Goal: Information Seeking & Learning: Check status

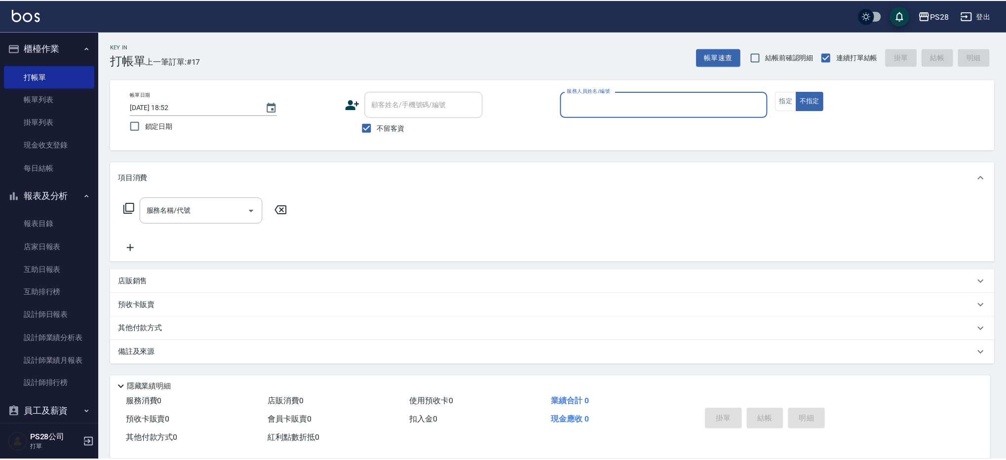
scroll to position [0, 0]
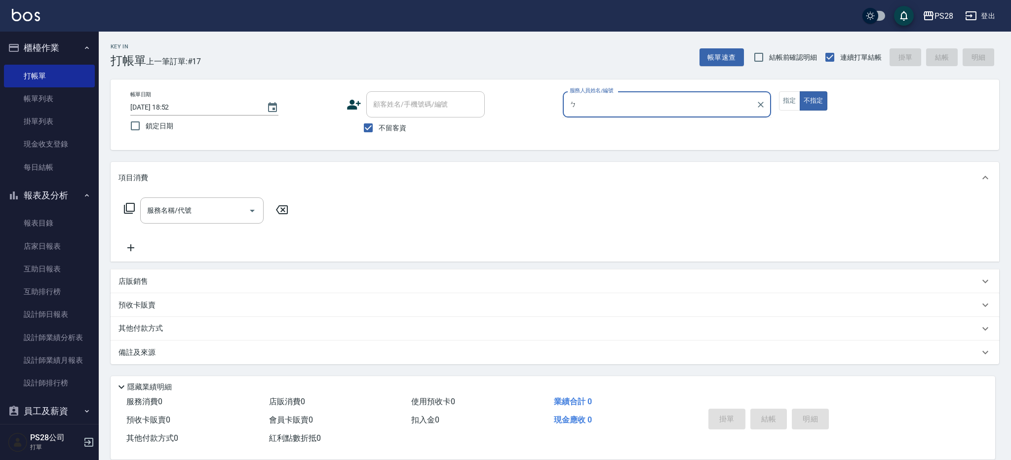
type input "ㄅ"
click at [799, 91] on button "不指定" at bounding box center [813, 100] width 28 height 19
type button "false"
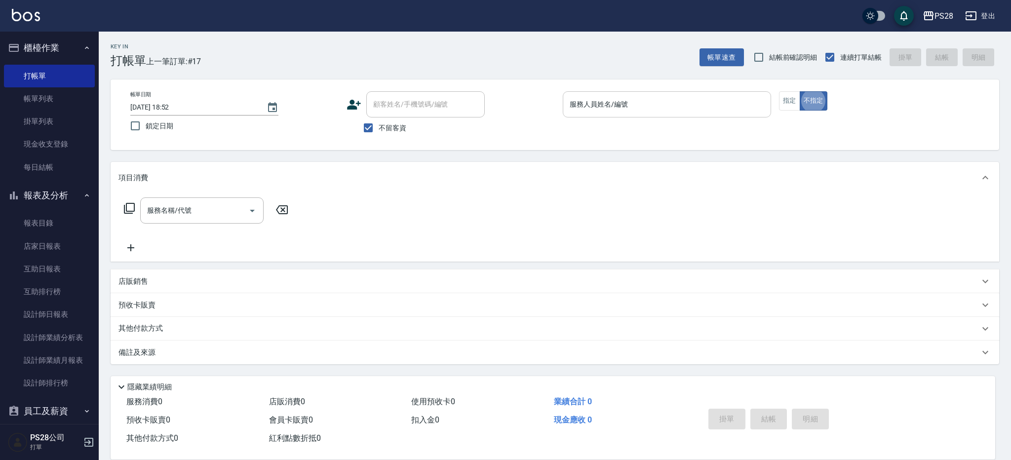
click at [638, 105] on input "服務人員姓名/編號" at bounding box center [666, 104] width 199 height 17
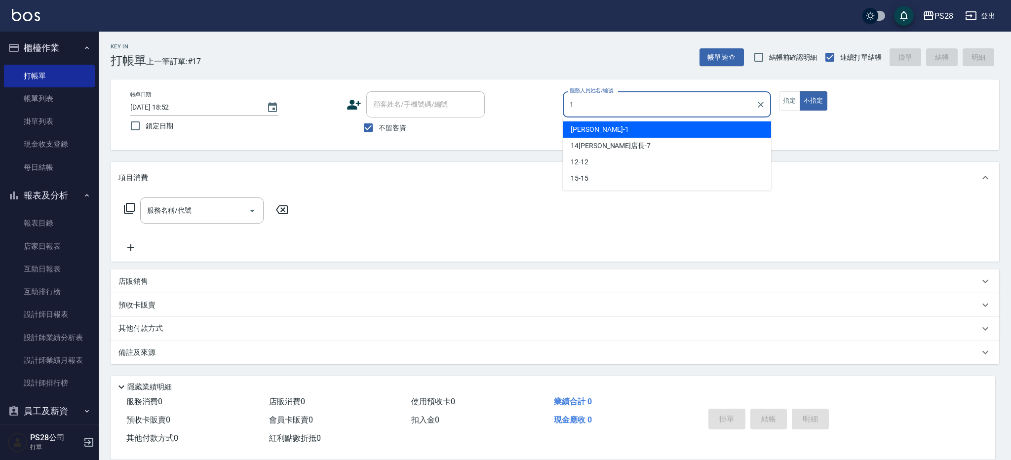
type input "[PERSON_NAME]-1"
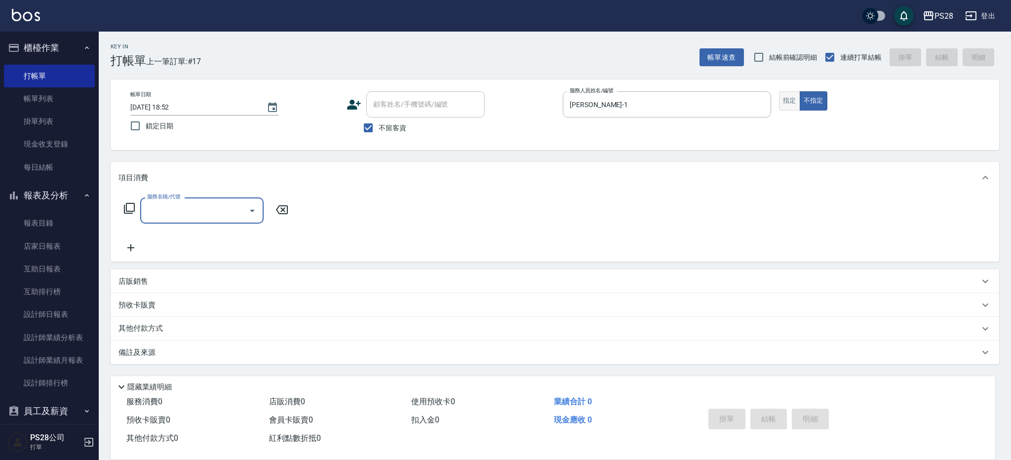
click at [783, 101] on button "指定" at bounding box center [789, 100] width 21 height 19
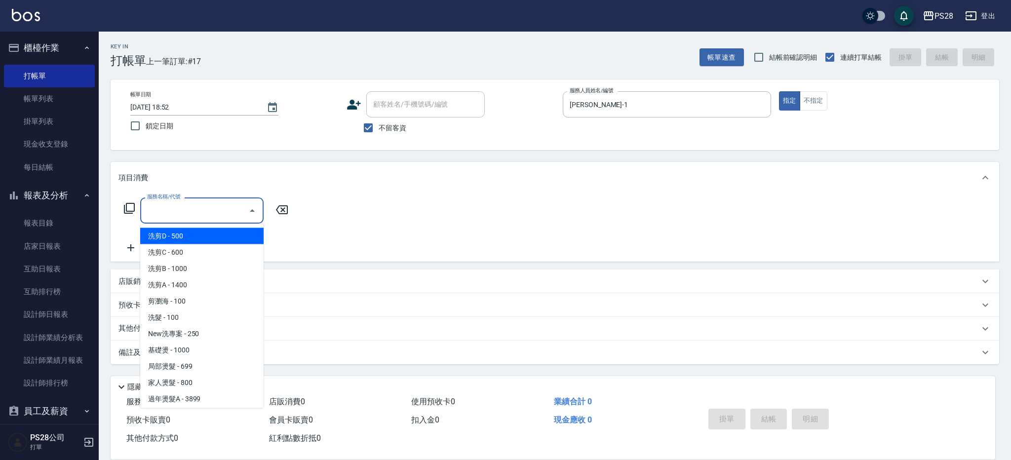
click at [160, 213] on input "服務名稱/代號" at bounding box center [195, 210] width 100 height 17
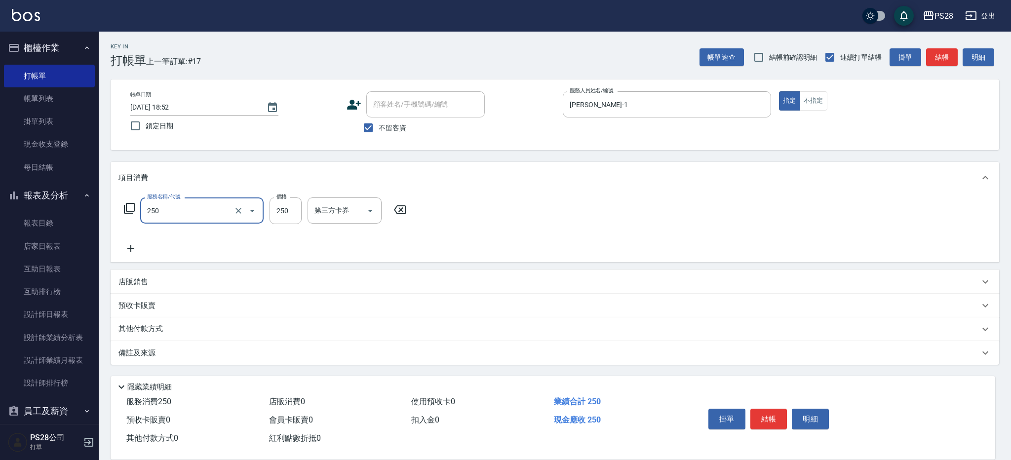
type input "單剪(250)"
type input "400"
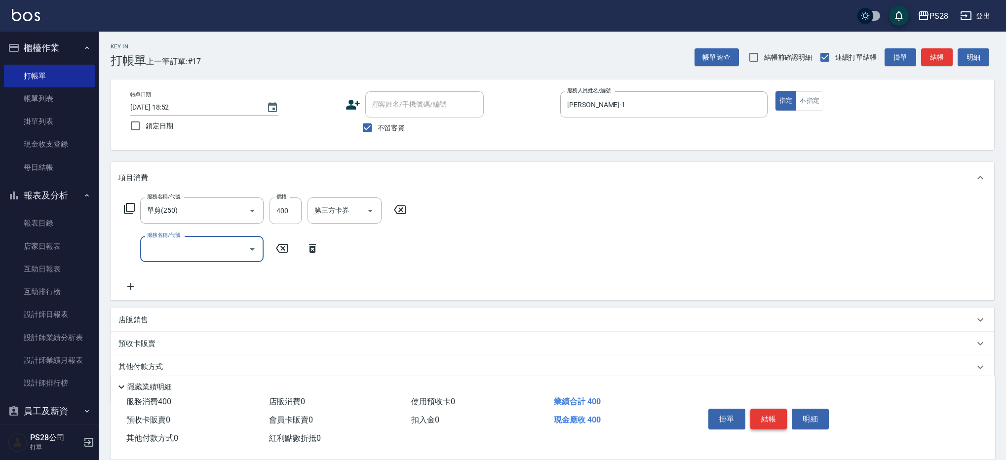
click at [772, 417] on button "結帳" at bounding box center [768, 419] width 37 height 21
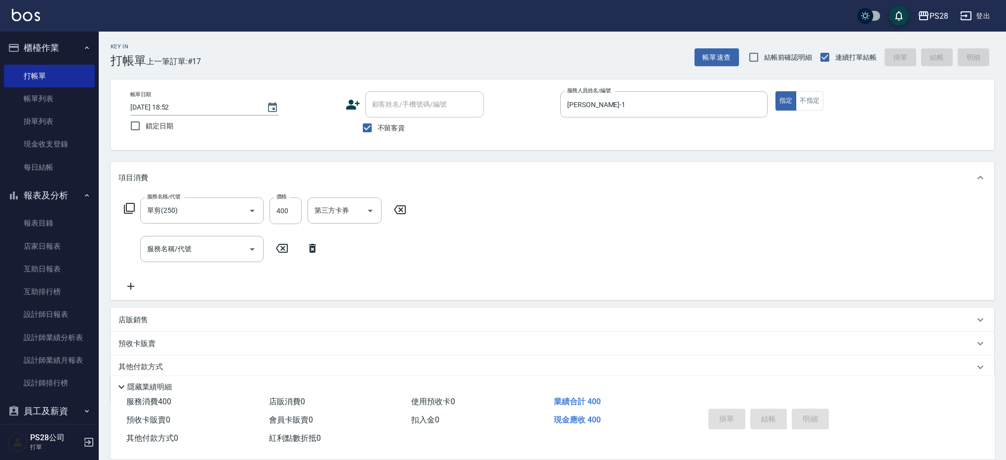
type input "[DATE] 20:19"
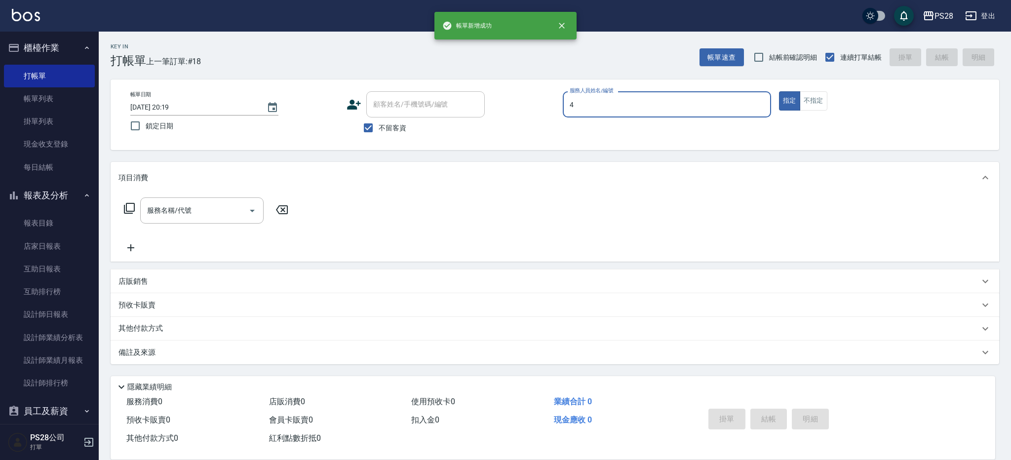
type input "NITA-4"
type button "true"
click at [813, 104] on button "不指定" at bounding box center [813, 100] width 28 height 19
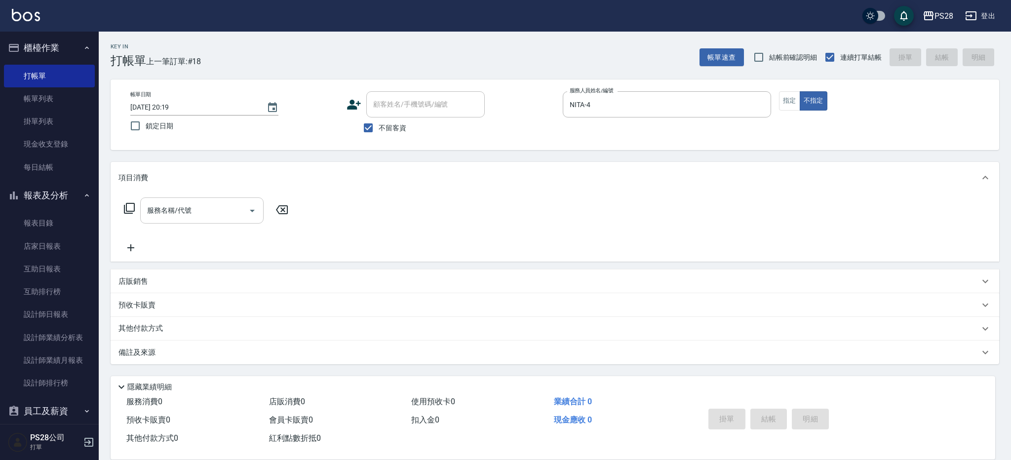
click at [169, 207] on input "服務名稱/代號" at bounding box center [195, 210] width 100 height 17
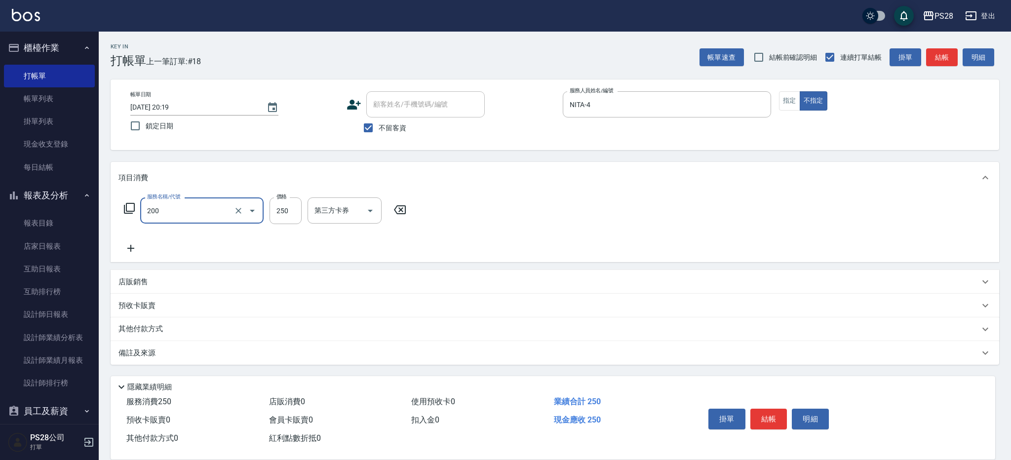
type input "New洗專案(200)"
click at [279, 210] on input "250" at bounding box center [285, 210] width 32 height 27
type input "200"
type input "NITA-4"
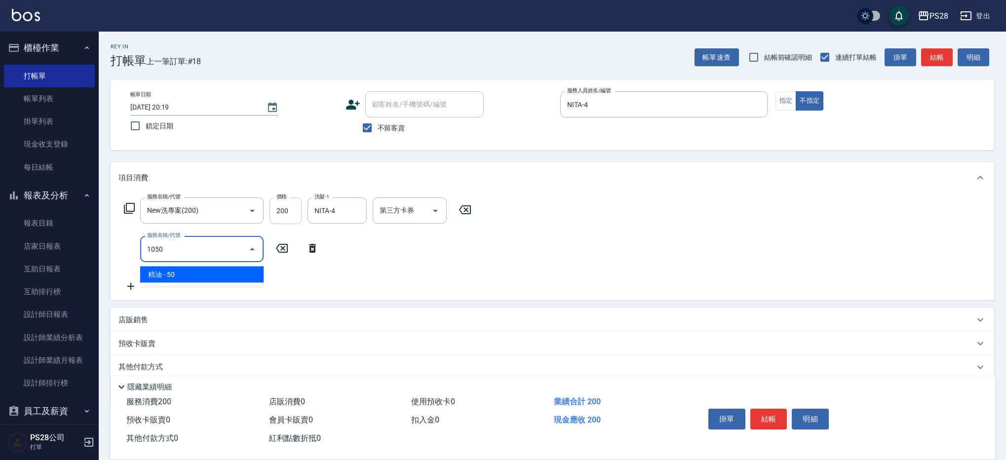
type input "精油(1050)"
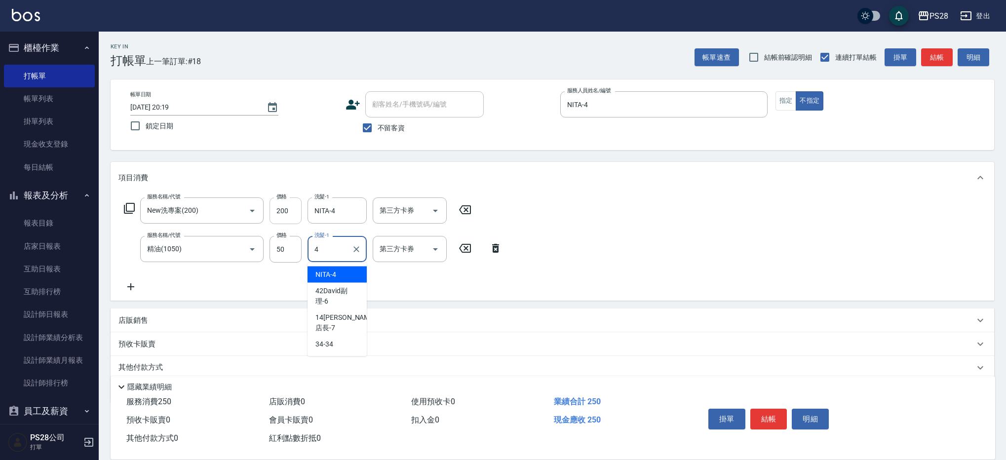
type input "NITA-4"
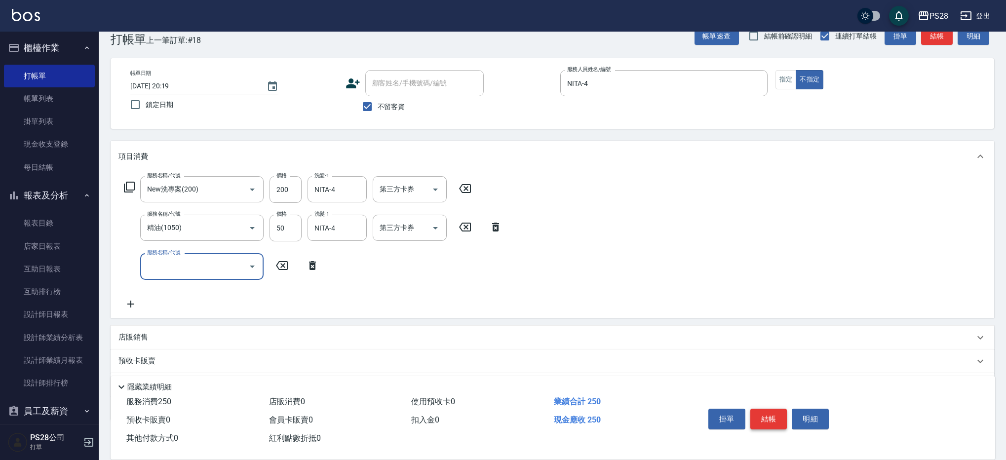
scroll to position [24, 0]
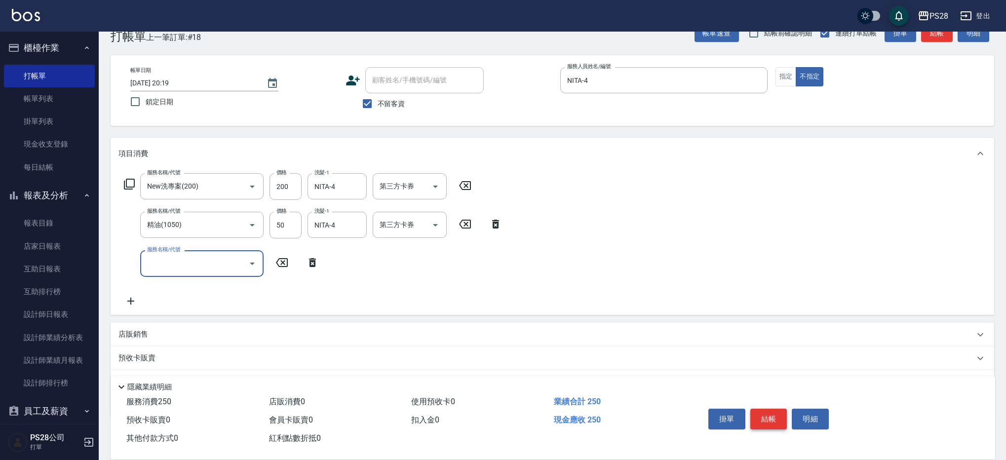
click at [774, 415] on button "結帳" at bounding box center [768, 419] width 37 height 21
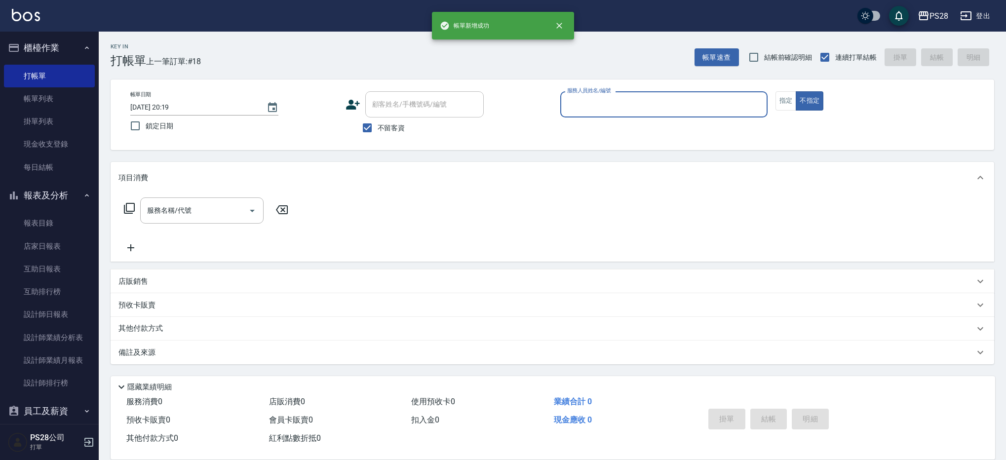
scroll to position [0, 0]
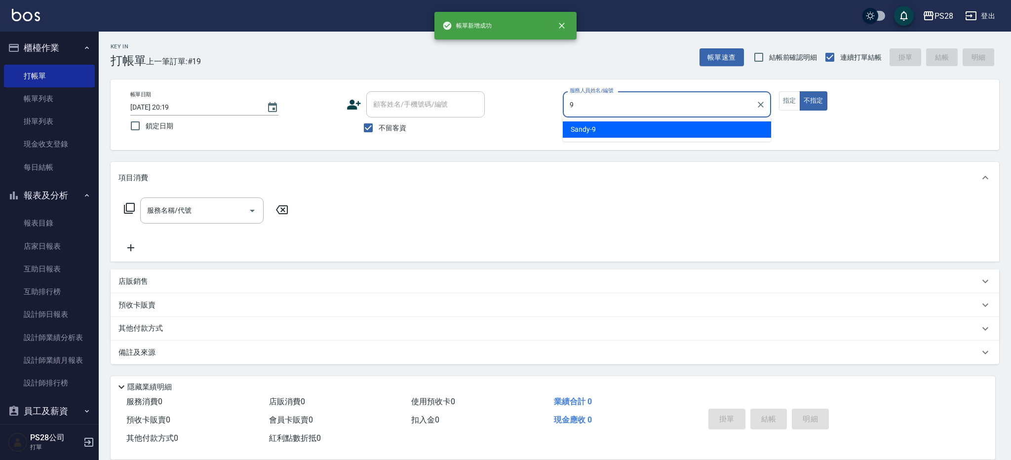
type input "Sandy-9"
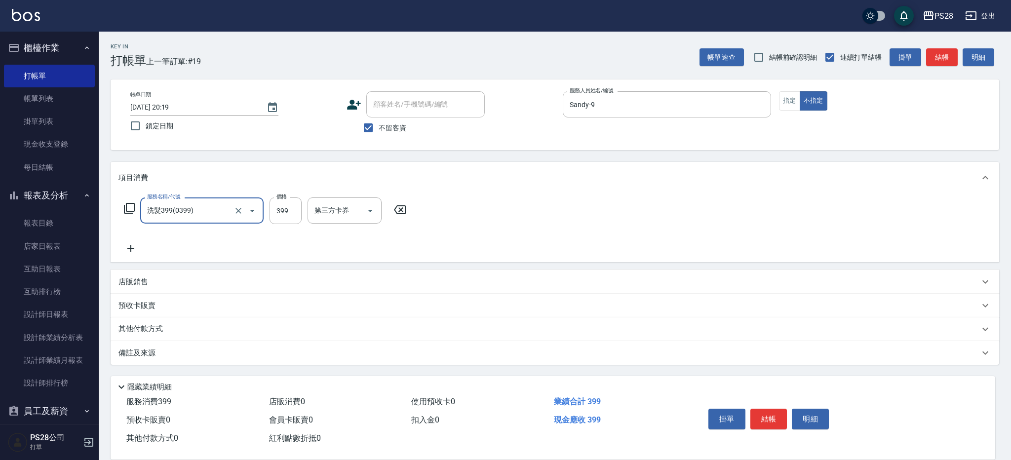
type input "洗髮399(0399)"
type input "34-34"
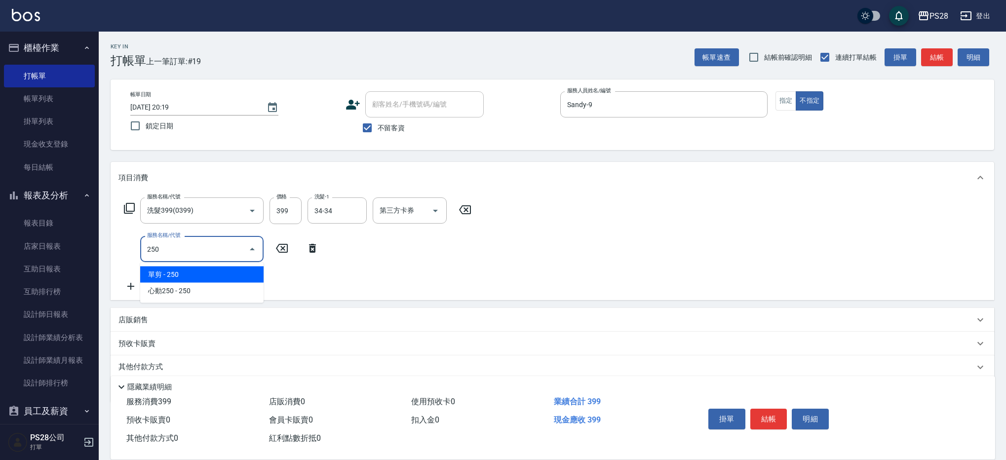
type input "單剪(250)"
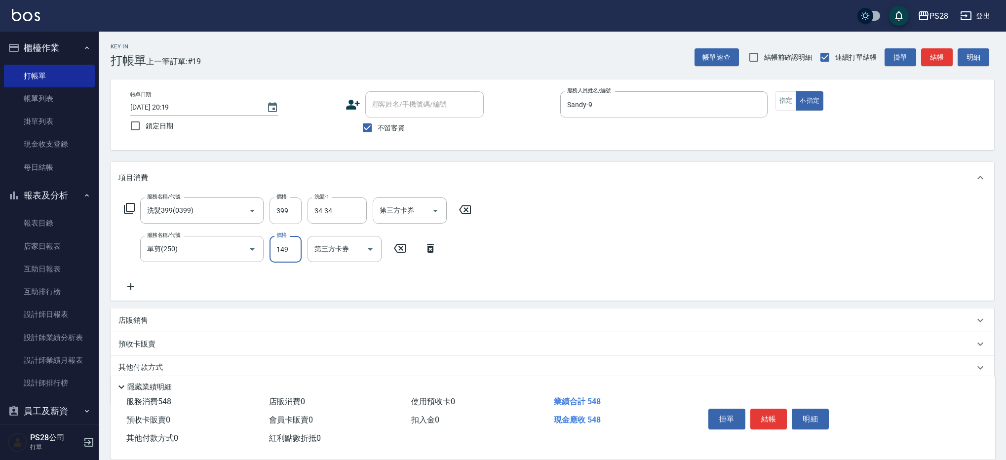
type input "149"
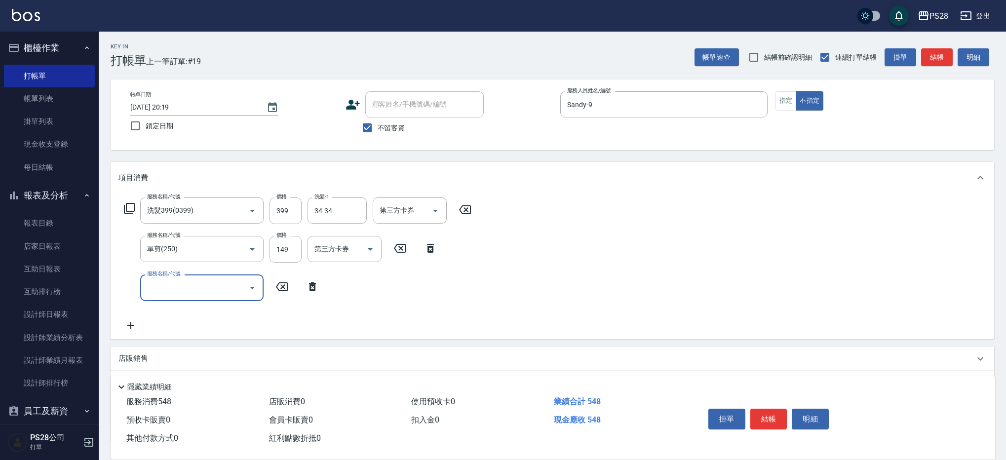
click at [766, 416] on button "結帳" at bounding box center [768, 419] width 37 height 21
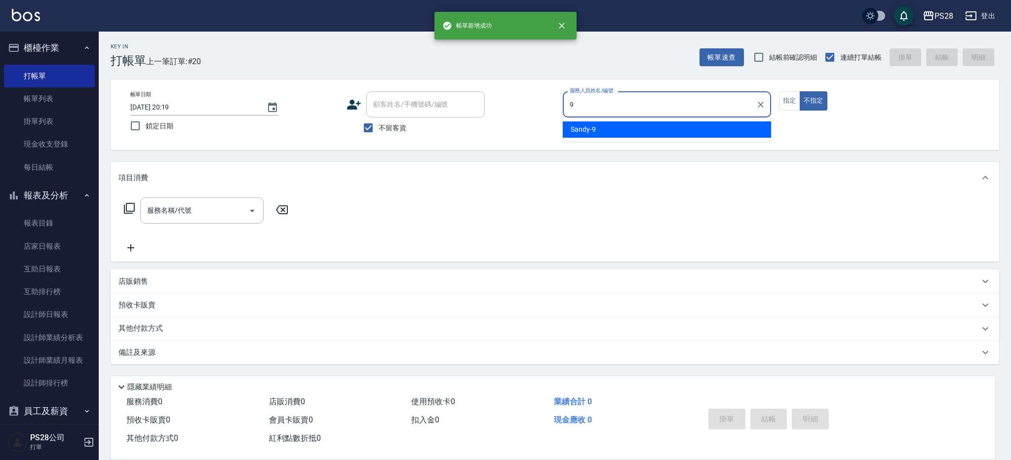
type input "Sandy-9"
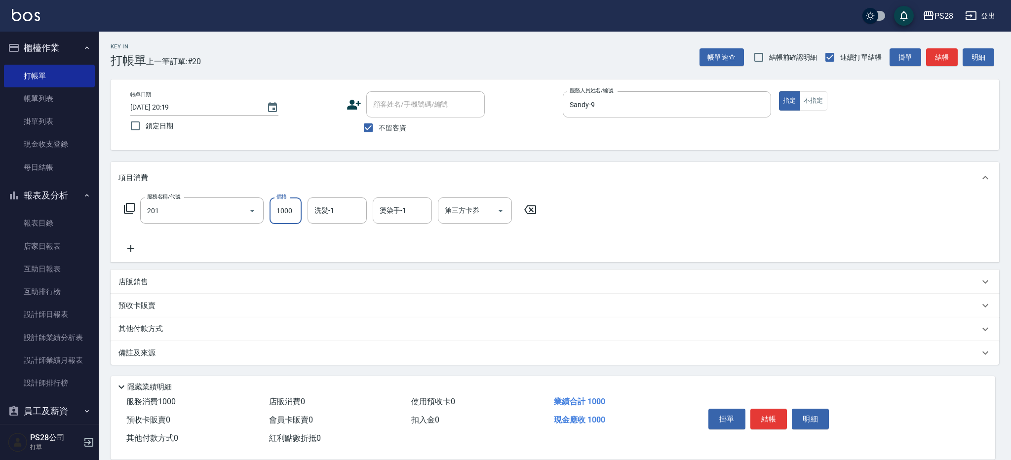
type input "基礎燙(201)"
type input "2000"
type input "34-34"
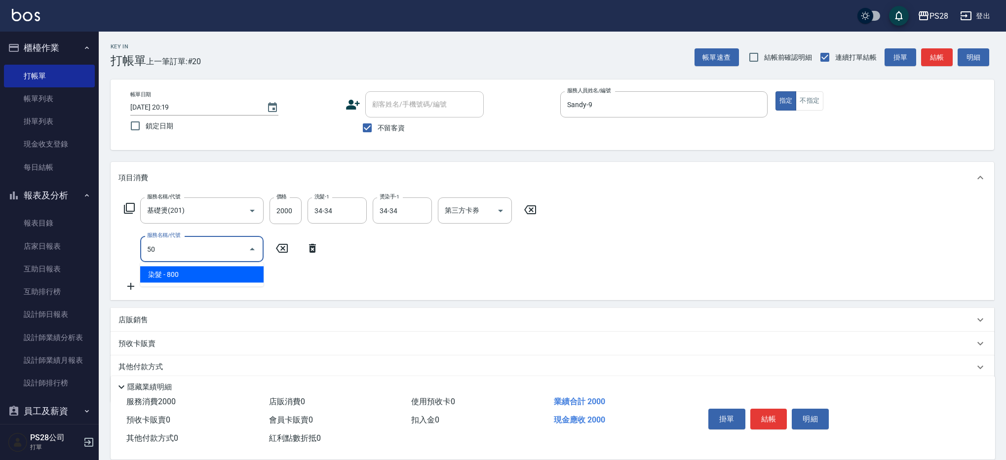
type input "5"
type input "500護髮(403)"
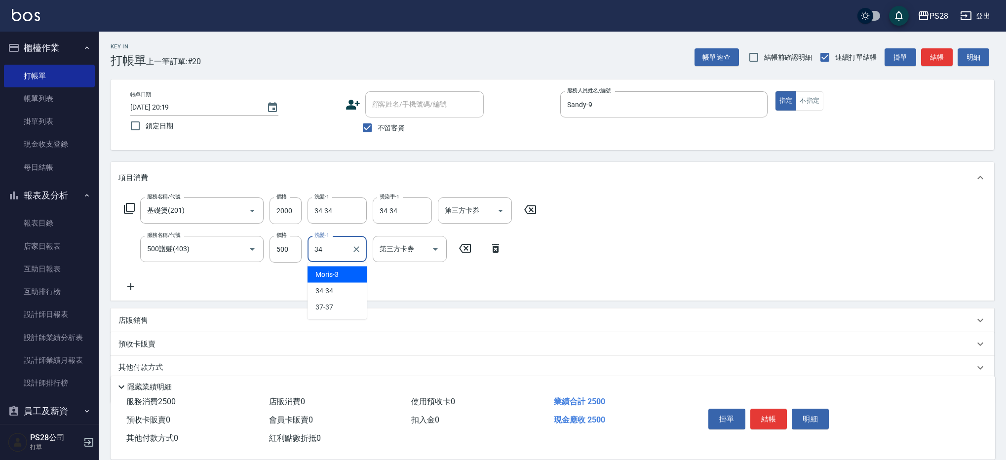
type input "34-34"
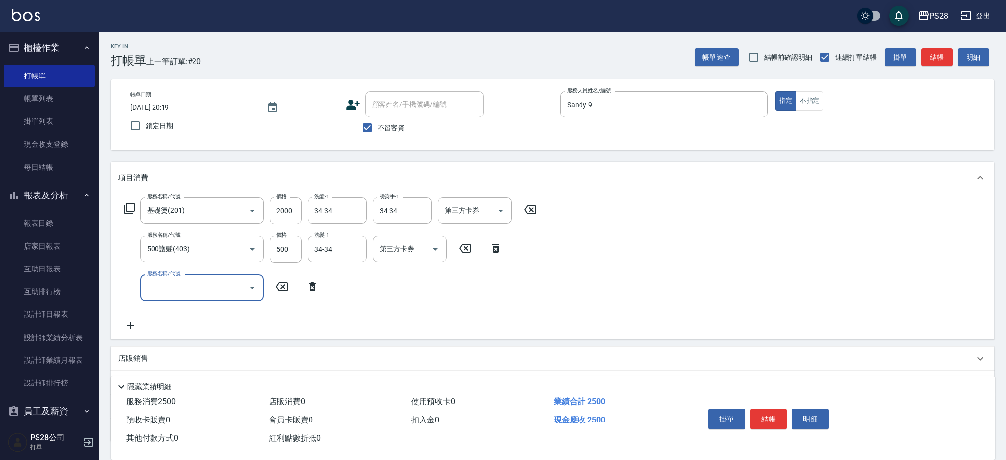
click at [763, 409] on button "結帳" at bounding box center [768, 419] width 37 height 21
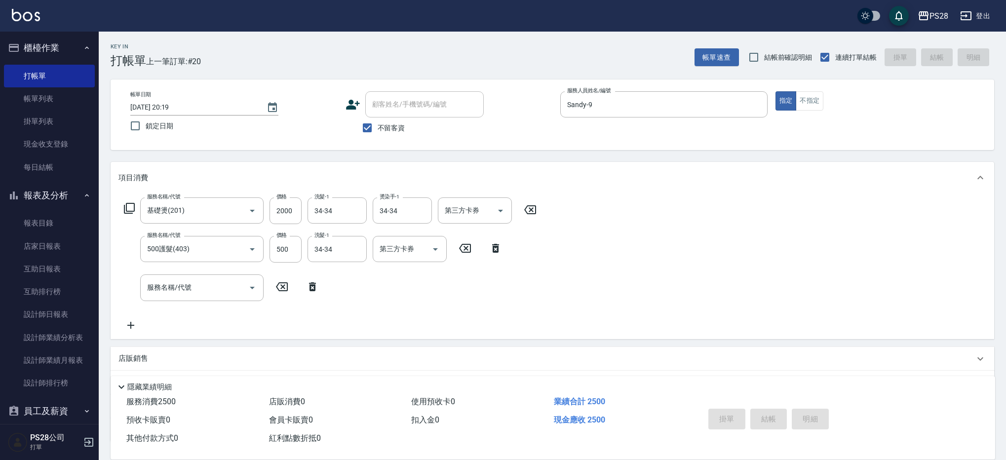
type input "[DATE] 20:20"
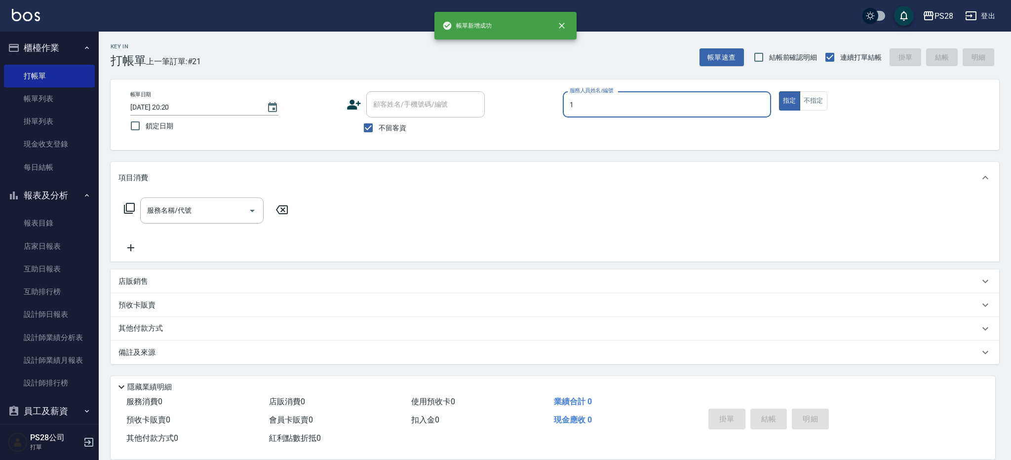
type input "[PERSON_NAME]-1"
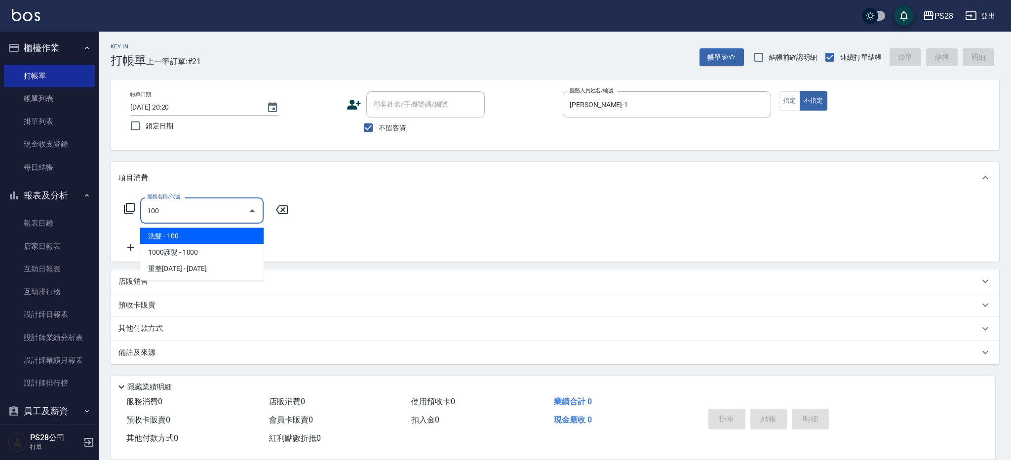
type input "洗髮(100)"
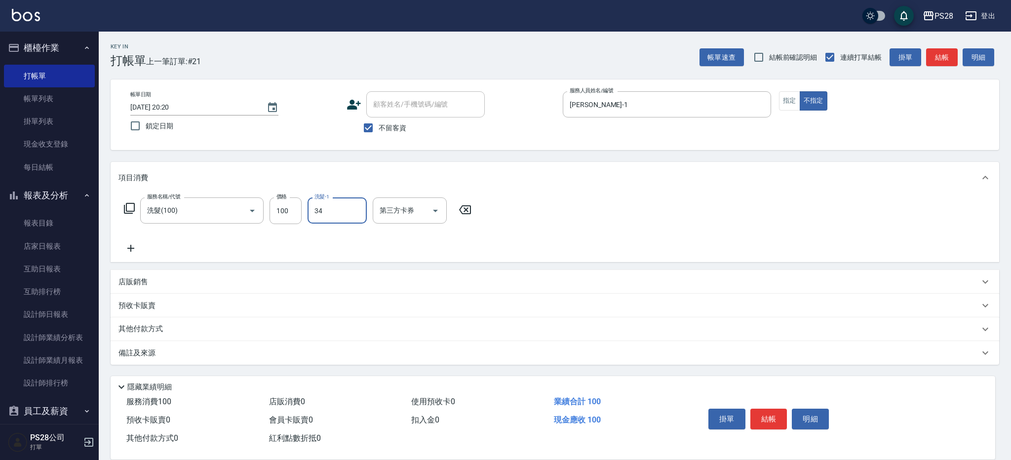
type input "34-34"
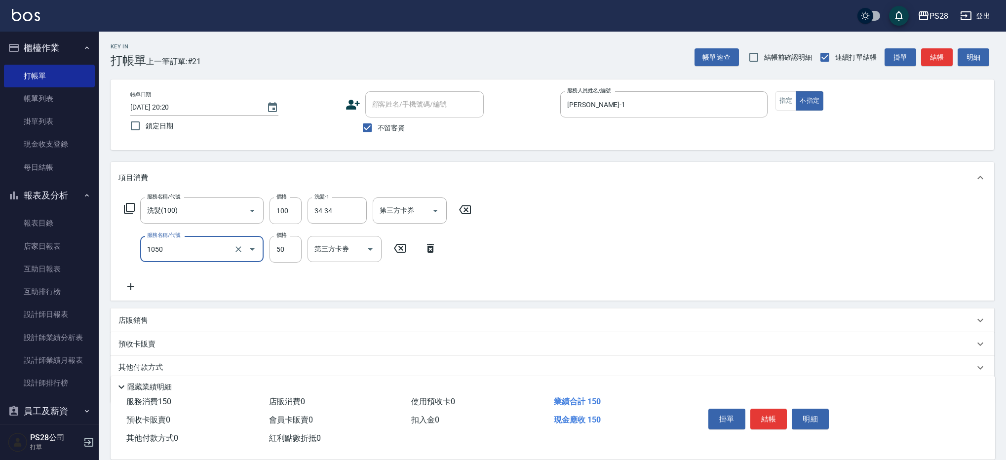
type input "精油(1050)"
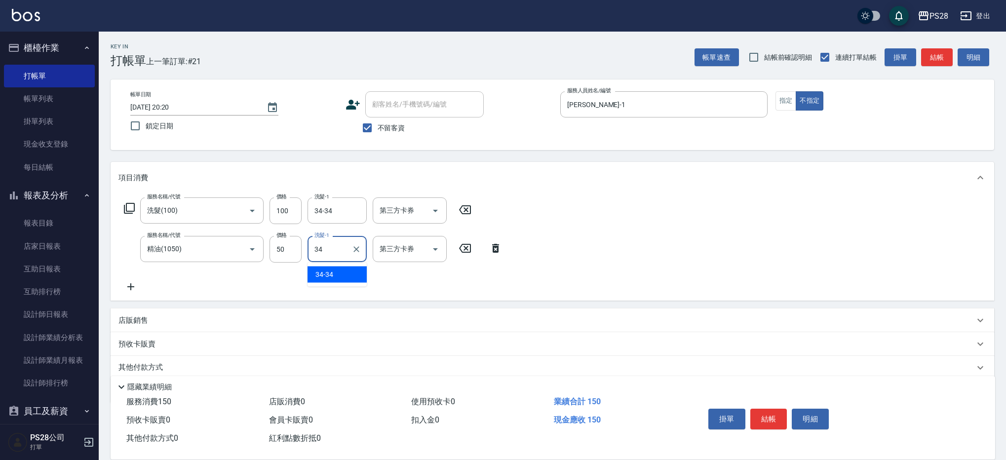
type input "34-34"
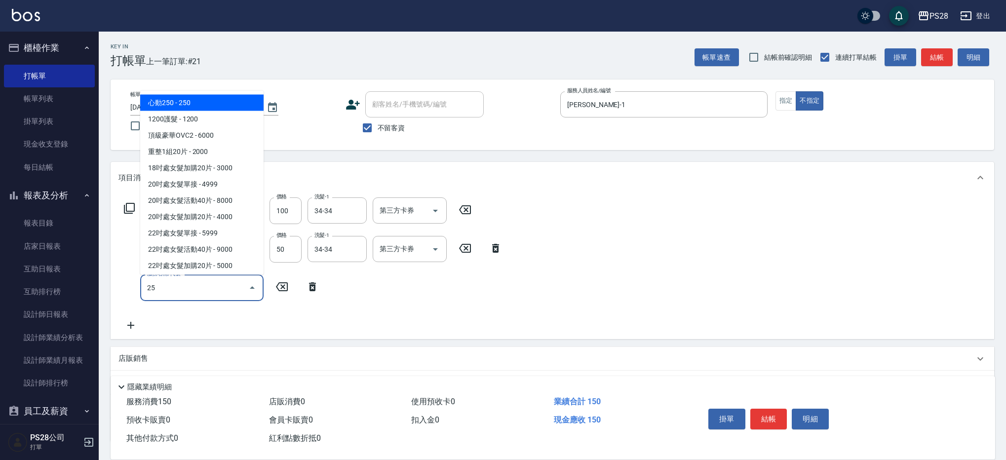
type input "250"
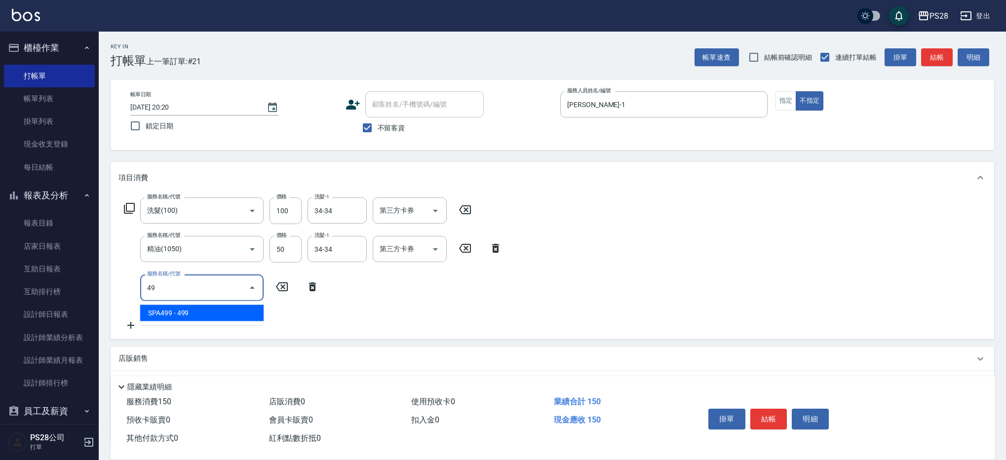
type input "4"
type input "單剪(250)"
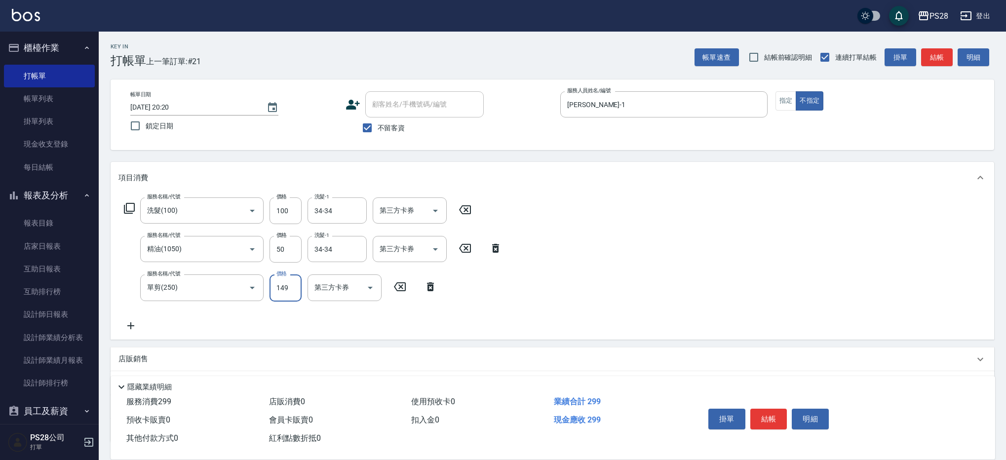
type input "149"
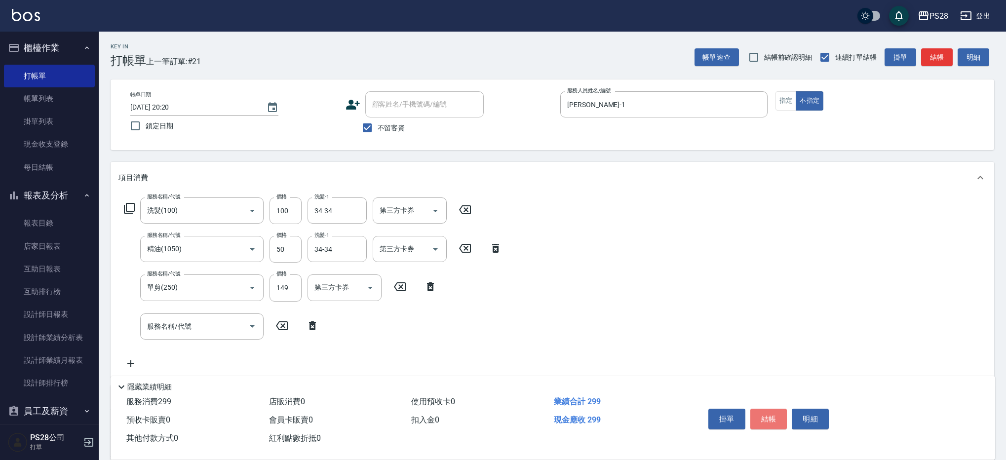
drag, startPoint x: 774, startPoint y: 416, endPoint x: 869, endPoint y: 189, distance: 246.2
click at [774, 416] on button "結帳" at bounding box center [768, 419] width 37 height 21
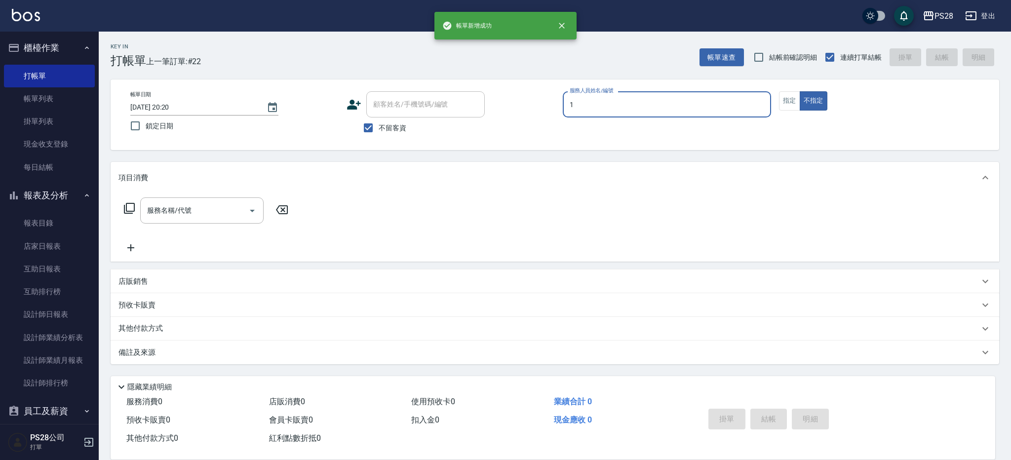
type input "[PERSON_NAME]-1"
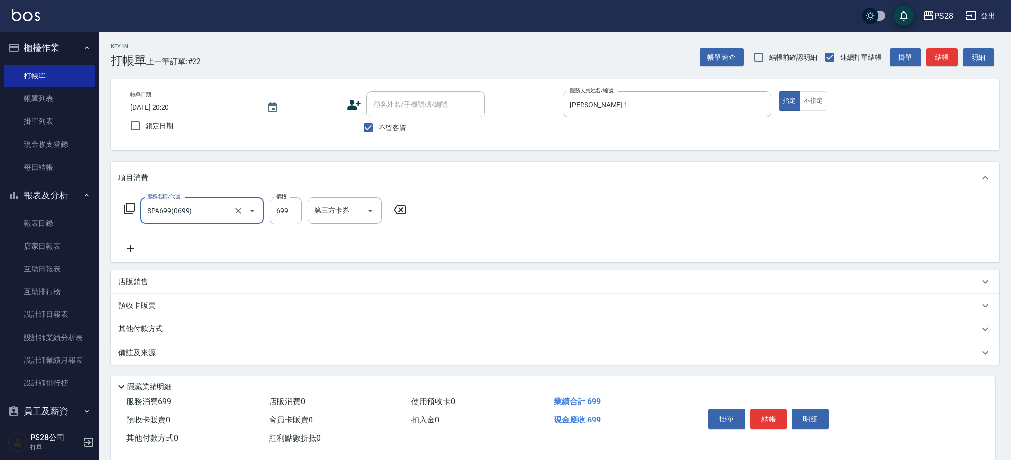
type input "SPA699(0699)"
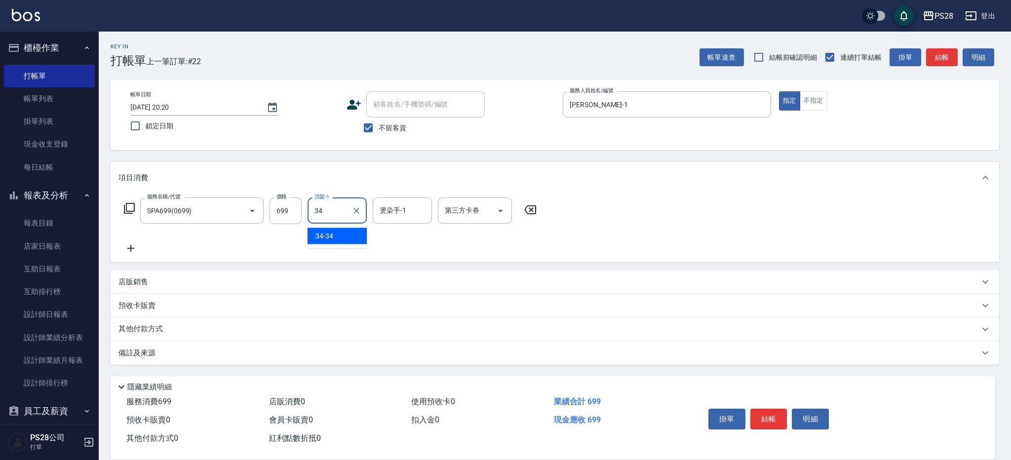
type input "34-34"
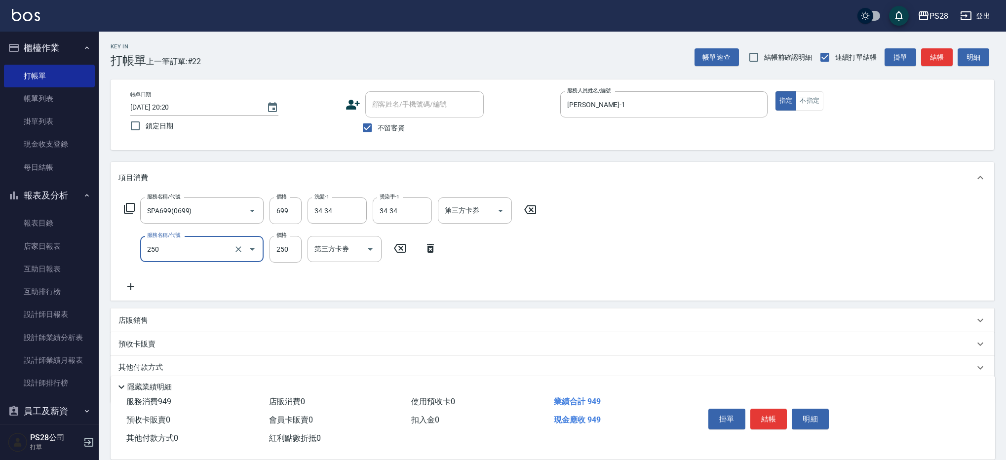
type input "250"
type input "40"
type input "單剪(250)"
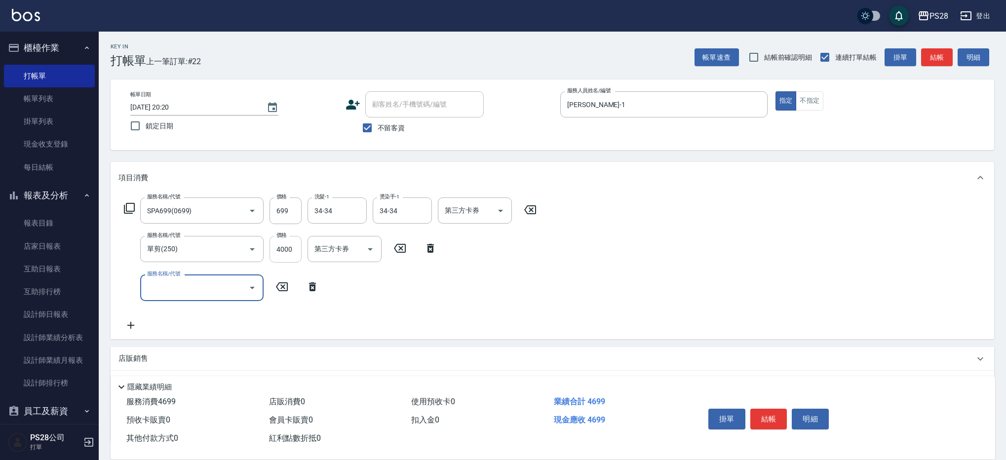
click at [296, 244] on input "4000" at bounding box center [285, 249] width 32 height 27
click at [295, 248] on input "4000" at bounding box center [285, 249] width 32 height 27
type input "400"
click at [758, 416] on button "結帳" at bounding box center [768, 419] width 37 height 21
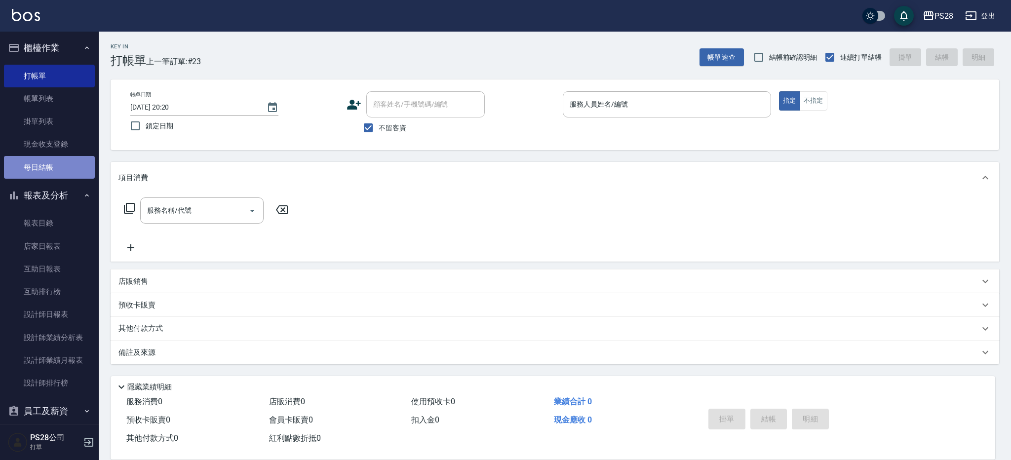
click at [62, 163] on link "每日結帳" at bounding box center [49, 167] width 91 height 23
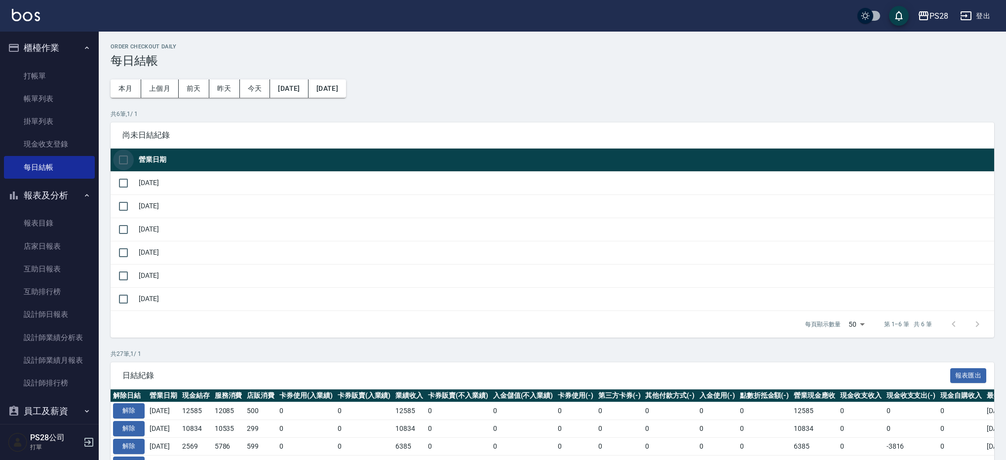
click at [121, 162] on input "checkbox" at bounding box center [123, 160] width 21 height 21
checkbox input "true"
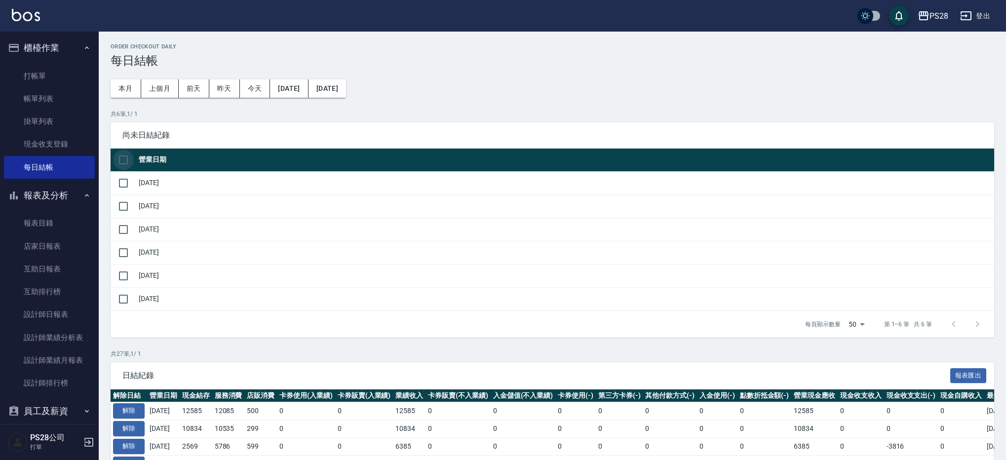
checkbox input "true"
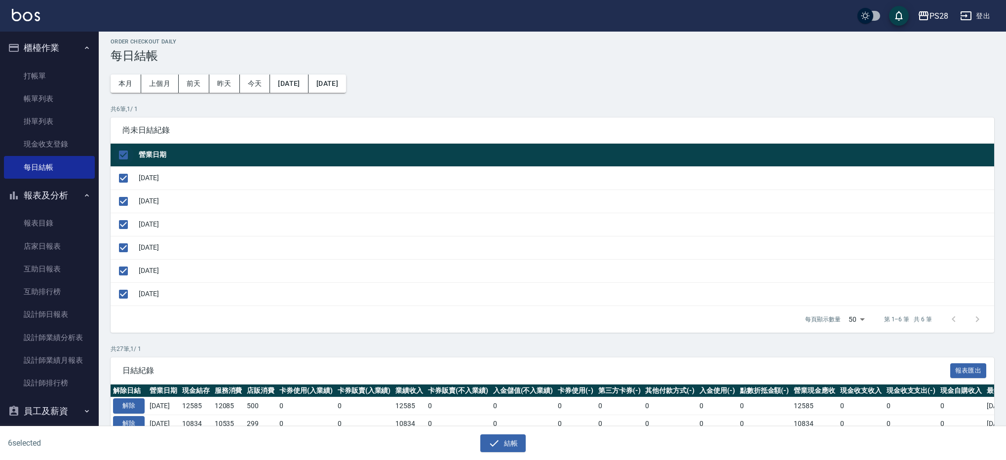
scroll to position [5, 0]
click at [495, 441] on icon "button" at bounding box center [494, 443] width 12 height 12
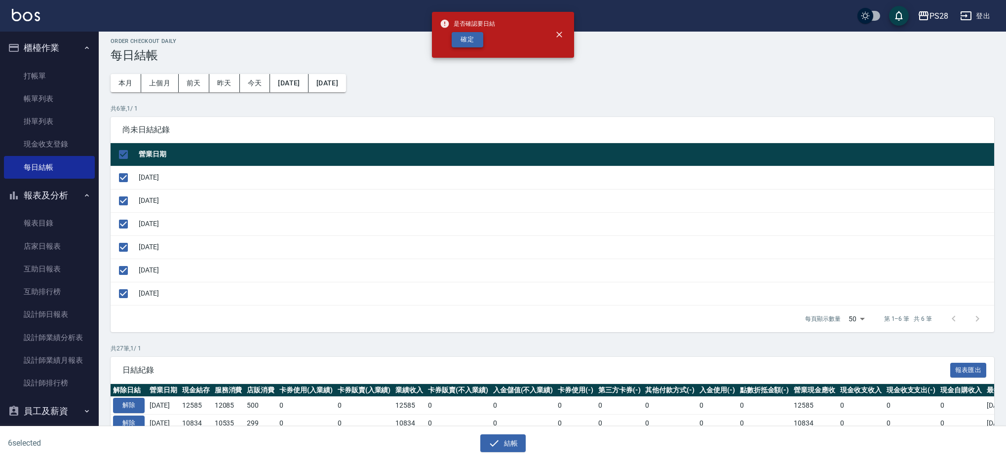
click at [474, 38] on button "確定" at bounding box center [468, 39] width 32 height 15
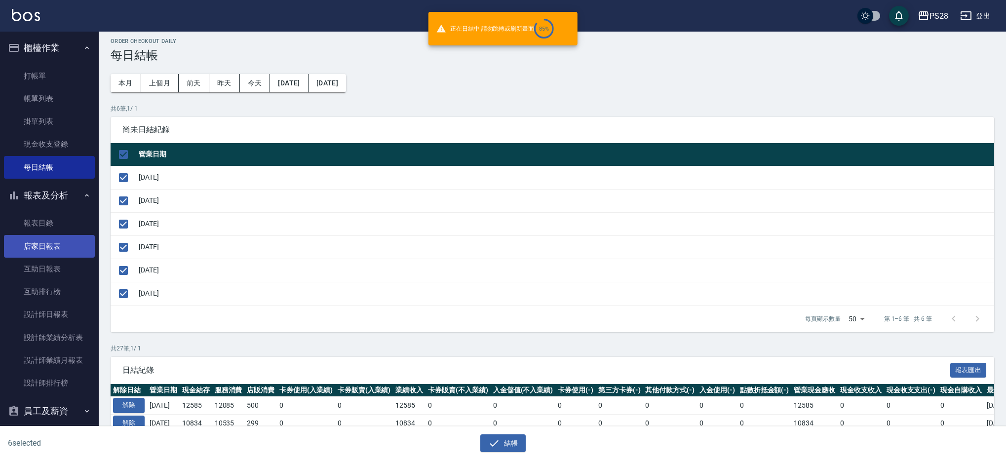
checkbox input "false"
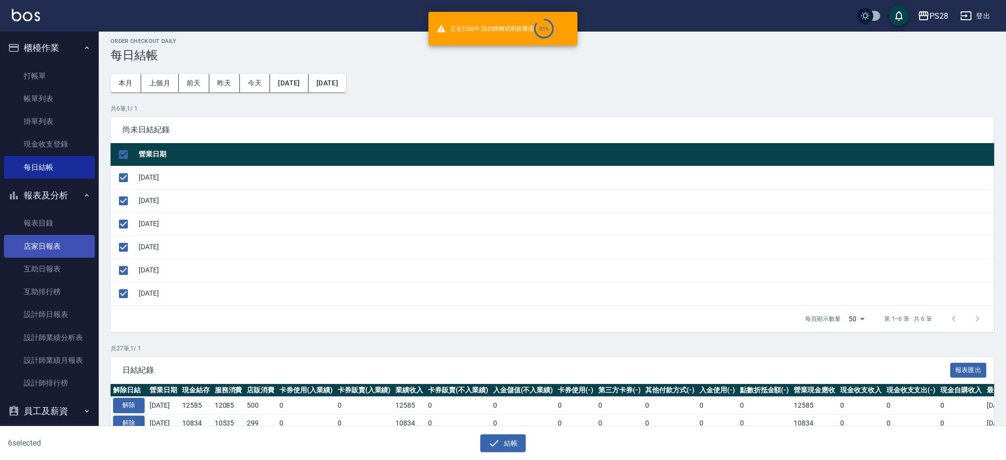
checkbox input "false"
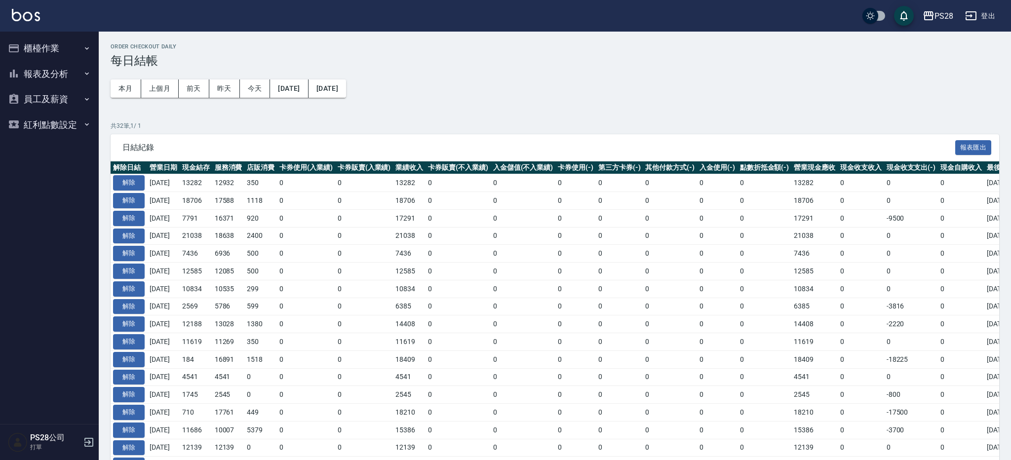
click at [49, 69] on button "報表及分析" at bounding box center [49, 74] width 91 height 26
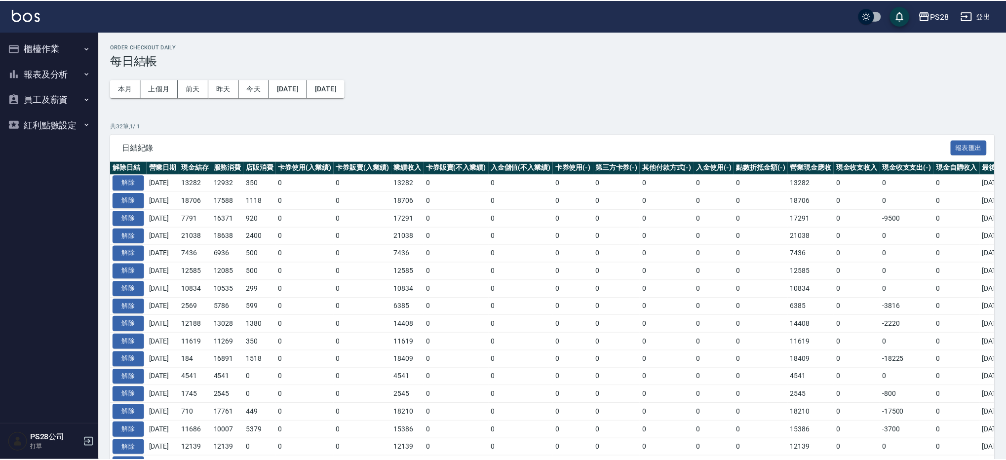
scroll to position [5, 0]
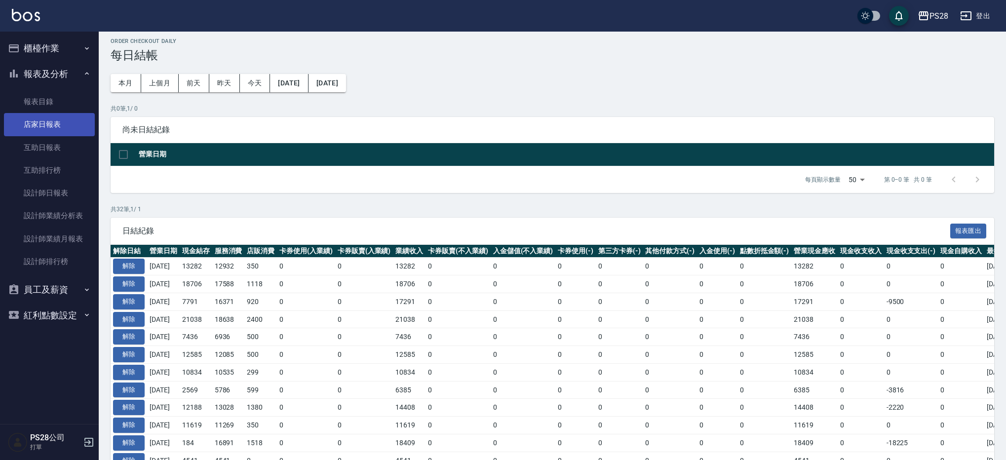
click at [44, 117] on link "店家日報表" at bounding box center [49, 124] width 91 height 23
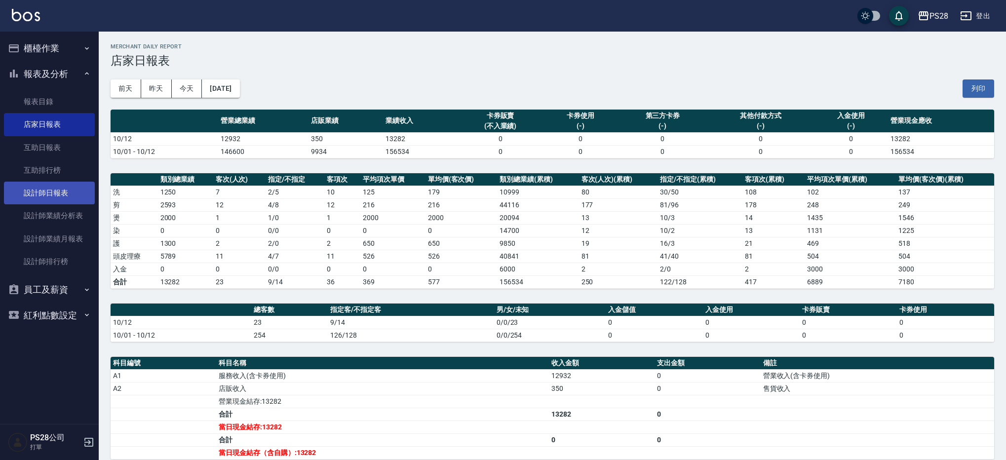
click at [49, 190] on link "設計師日報表" at bounding box center [49, 193] width 91 height 23
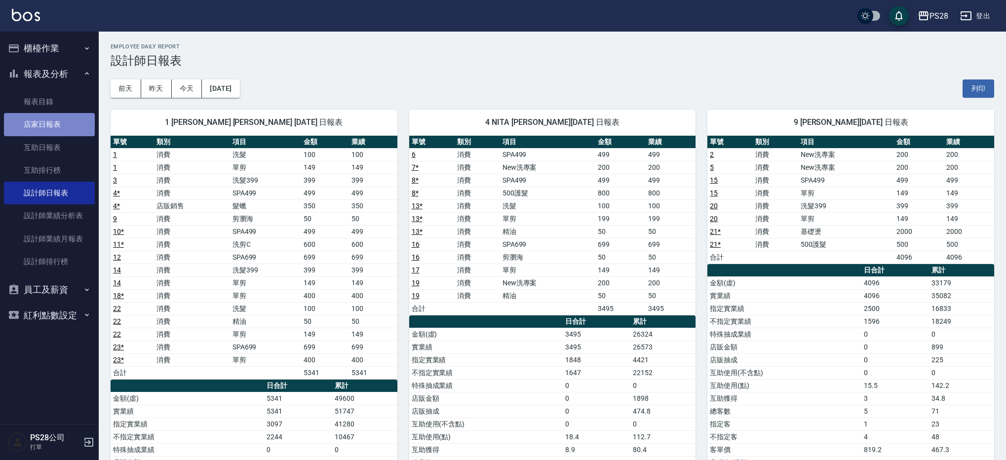
click at [45, 126] on link "店家日報表" at bounding box center [49, 124] width 91 height 23
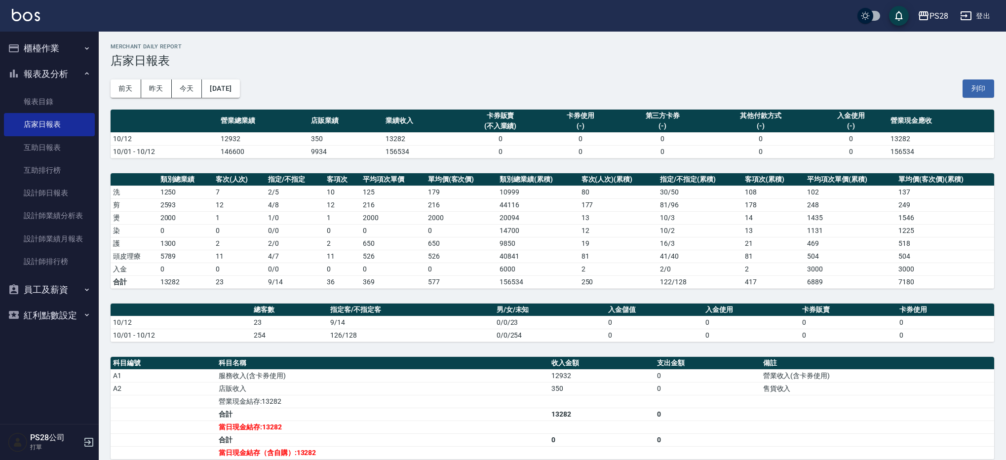
scroll to position [4, 0]
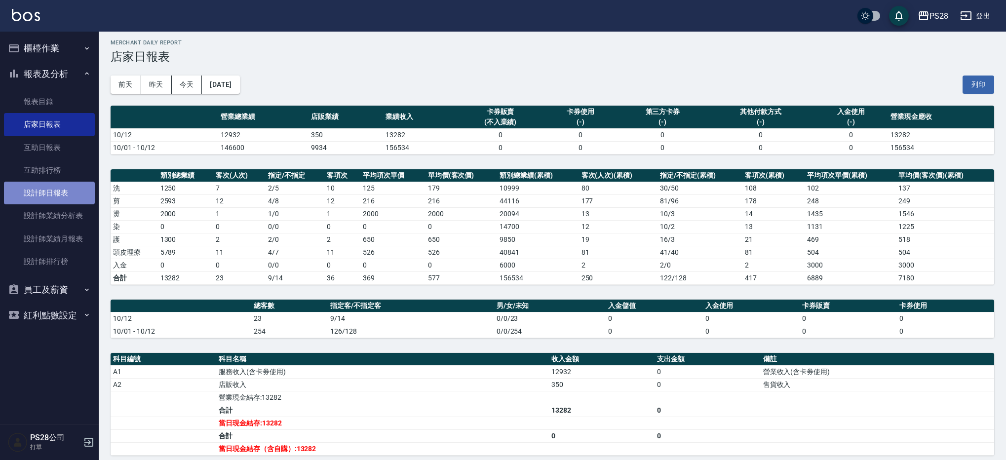
click at [78, 185] on link "設計師日報表" at bounding box center [49, 193] width 91 height 23
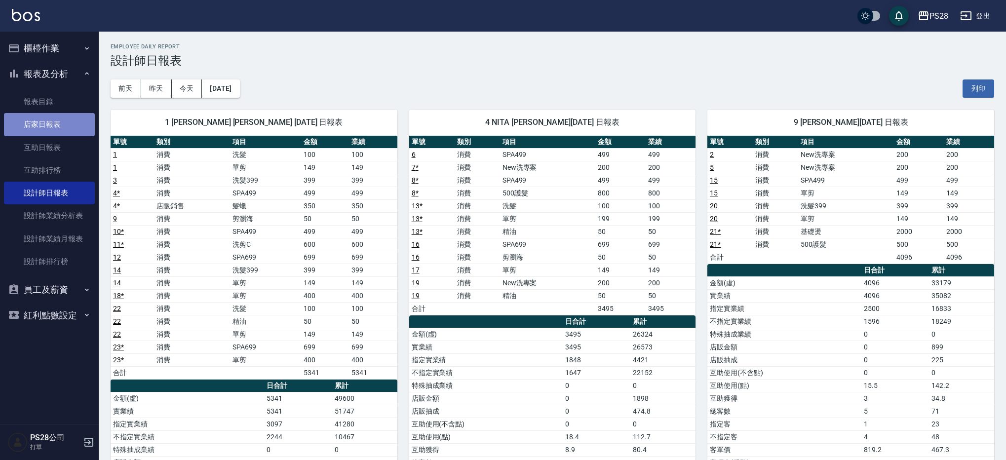
click at [36, 119] on link "店家日報表" at bounding box center [49, 124] width 91 height 23
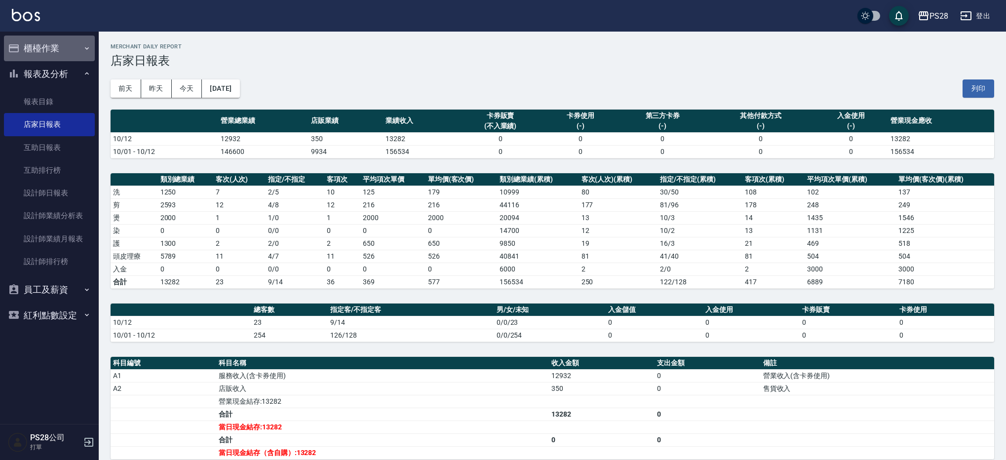
click at [32, 48] on button "櫃檯作業" at bounding box center [49, 49] width 91 height 26
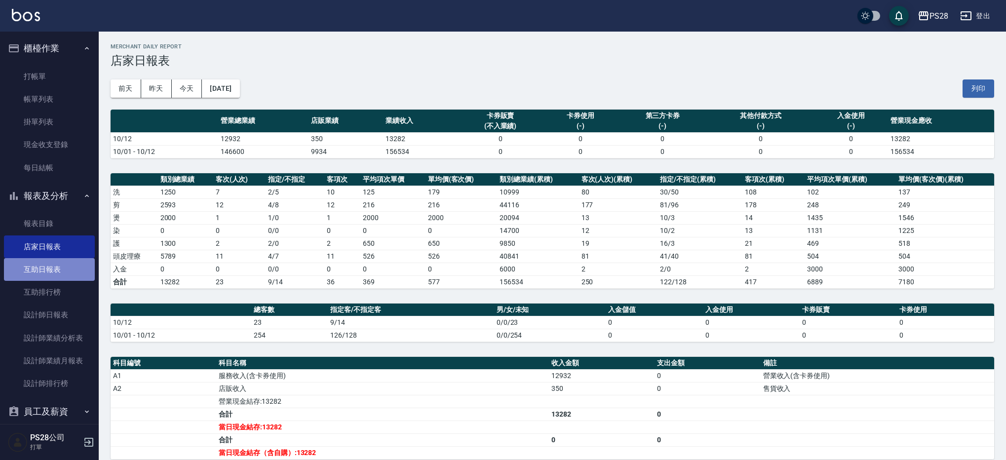
click at [56, 260] on link "互助日報表" at bounding box center [49, 269] width 91 height 23
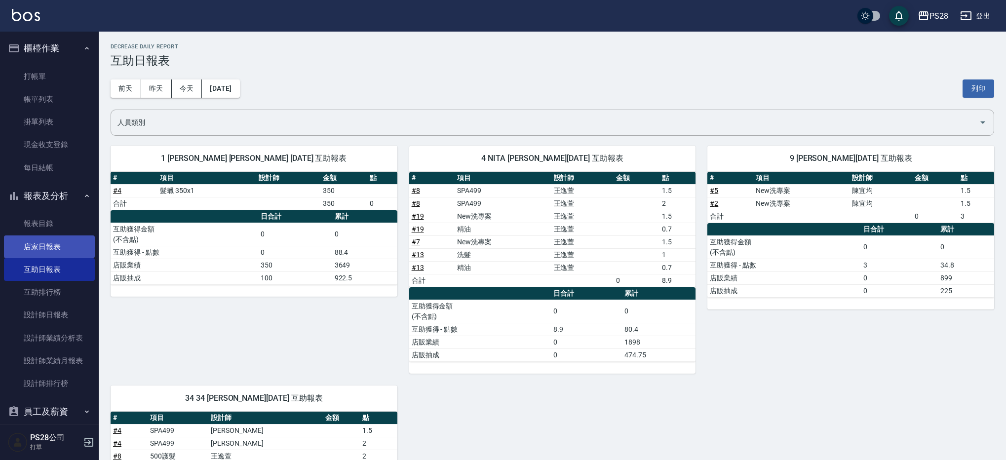
click at [73, 243] on link "店家日報表" at bounding box center [49, 246] width 91 height 23
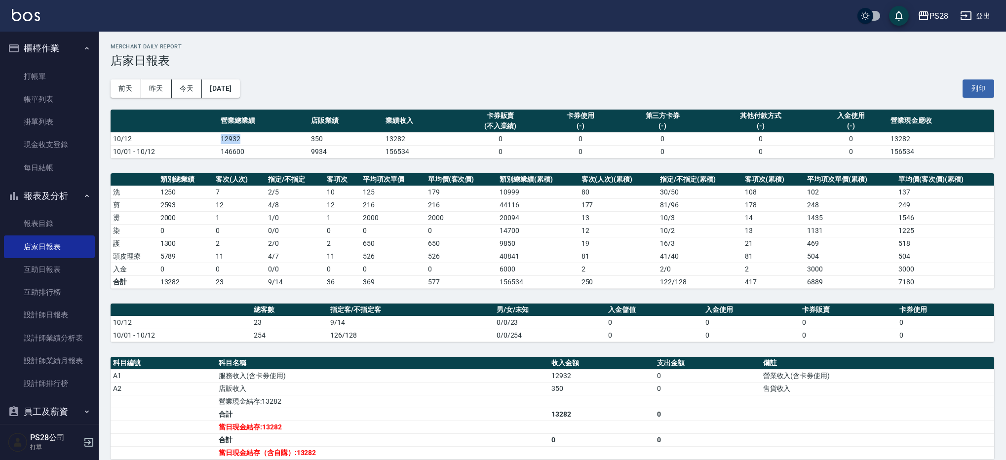
drag, startPoint x: 222, startPoint y: 137, endPoint x: 249, endPoint y: 137, distance: 27.1
click at [249, 137] on tr "10/12 12932 350 13282 0 0 0 0 0 13282" at bounding box center [552, 138] width 883 height 13
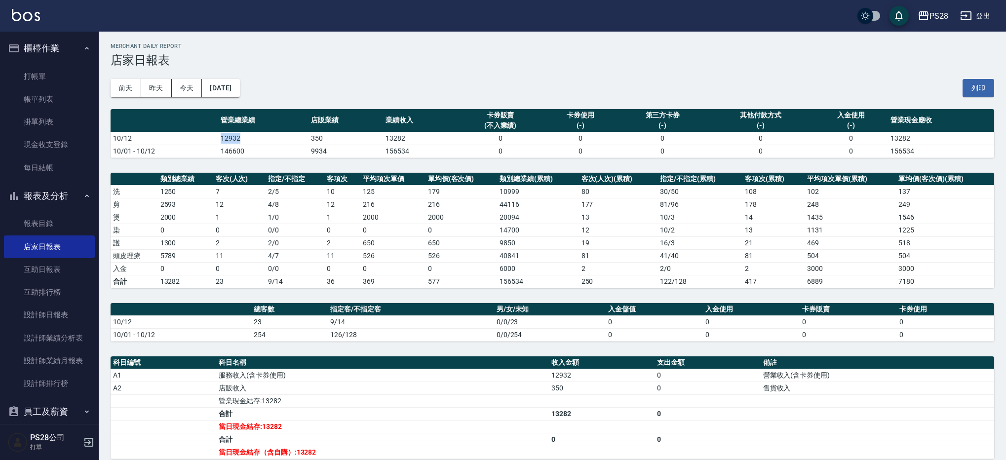
click at [248, 137] on td "12932" at bounding box center [263, 138] width 90 height 13
drag, startPoint x: 248, startPoint y: 137, endPoint x: 214, endPoint y: 136, distance: 34.6
click at [215, 136] on tr "10/12 12932 350 13282 0 0 0 0 0 13282" at bounding box center [552, 138] width 883 height 13
click at [214, 136] on td "10/12" at bounding box center [165, 138] width 108 height 13
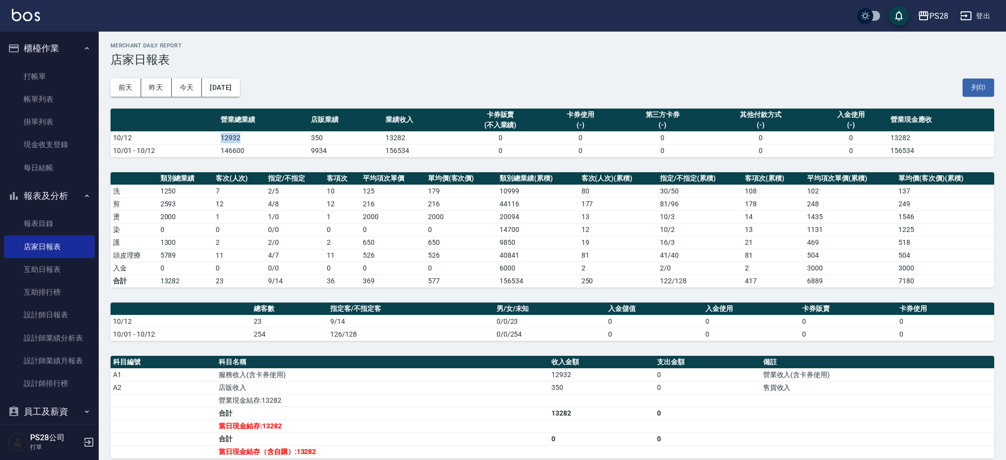
drag, startPoint x: 212, startPoint y: 137, endPoint x: 256, endPoint y: 135, distance: 44.5
click at [256, 135] on tr "10/12 12932 350 13282 0 0 0 0 0 13282" at bounding box center [552, 137] width 883 height 13
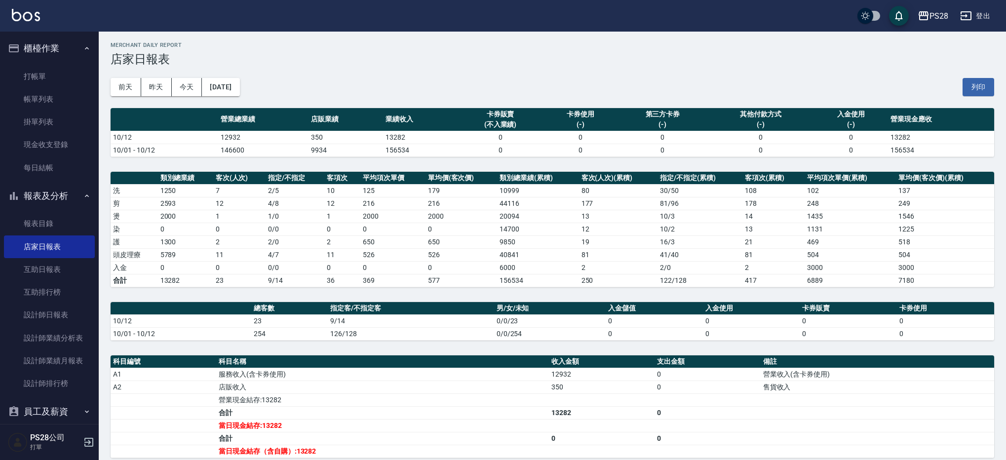
click at [256, 135] on td "12932" at bounding box center [263, 137] width 90 height 13
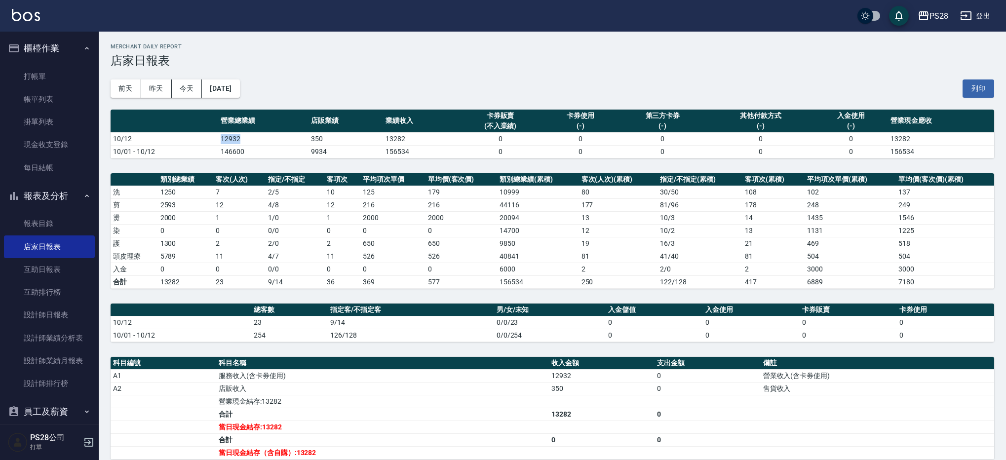
drag, startPoint x: 256, startPoint y: 135, endPoint x: 221, endPoint y: 136, distance: 35.6
click at [222, 137] on td "12932" at bounding box center [263, 138] width 90 height 13
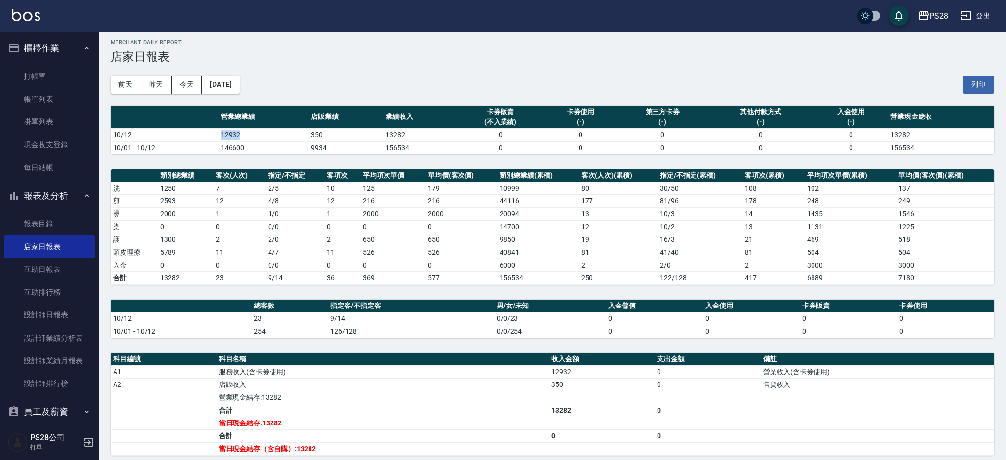
click at [220, 137] on td "12932" at bounding box center [263, 134] width 90 height 13
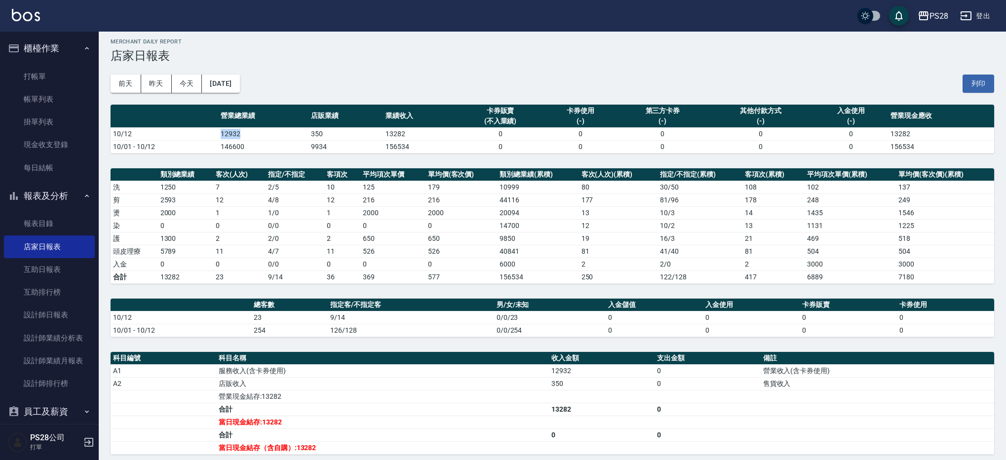
scroll to position [6, 0]
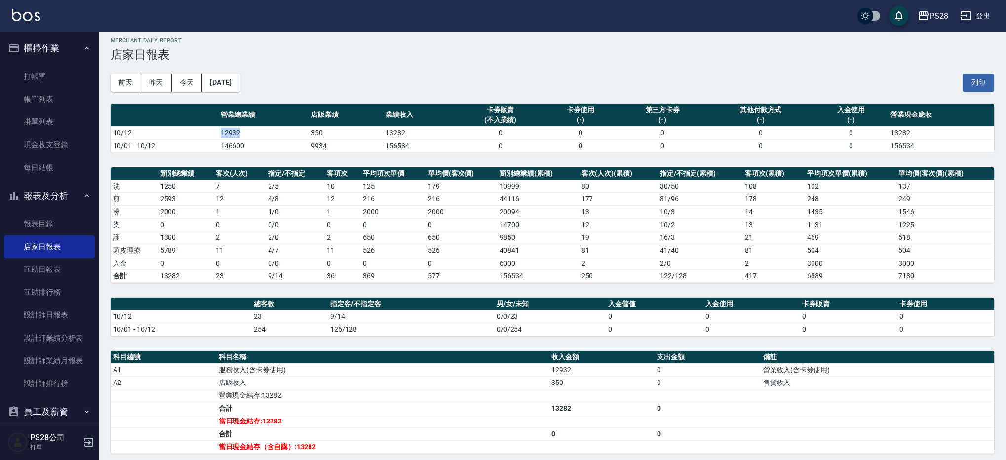
drag, startPoint x: 216, startPoint y: 136, endPoint x: 261, endPoint y: 136, distance: 44.4
click at [261, 136] on tr "10/12 12932 350 13282 0 0 0 0 0 13282" at bounding box center [552, 132] width 883 height 13
click at [261, 134] on td "12932" at bounding box center [263, 132] width 90 height 13
drag, startPoint x: 260, startPoint y: 132, endPoint x: 206, endPoint y: 134, distance: 53.8
click at [206, 134] on tr "10/12 12932 350 13282 0 0 0 0 0 13282" at bounding box center [552, 132] width 883 height 13
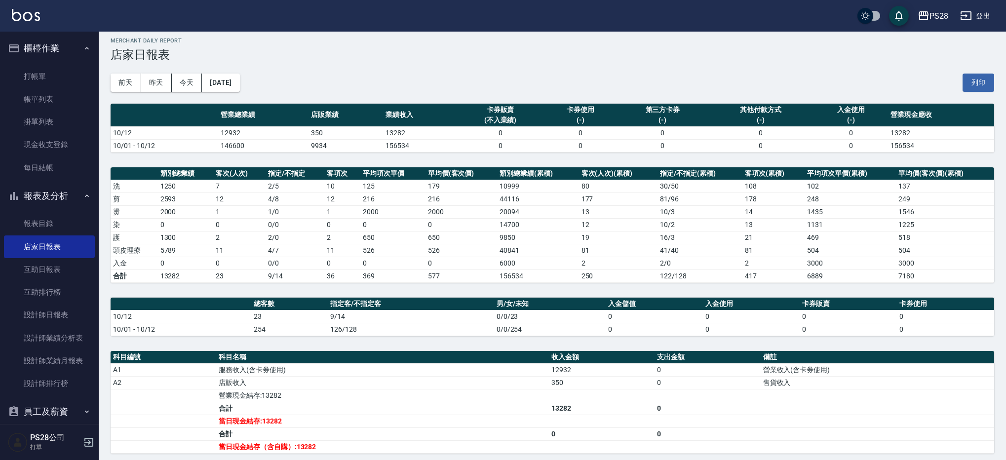
drag, startPoint x: 206, startPoint y: 134, endPoint x: 213, endPoint y: 133, distance: 7.0
click at [213, 133] on td "10/12" at bounding box center [165, 132] width 108 height 13
drag, startPoint x: 250, startPoint y: 133, endPoint x: 223, endPoint y: 131, distance: 26.7
click at [224, 131] on td "12932" at bounding box center [263, 132] width 90 height 13
click at [175, 145] on td "10/01 - 10/12" at bounding box center [165, 145] width 108 height 13
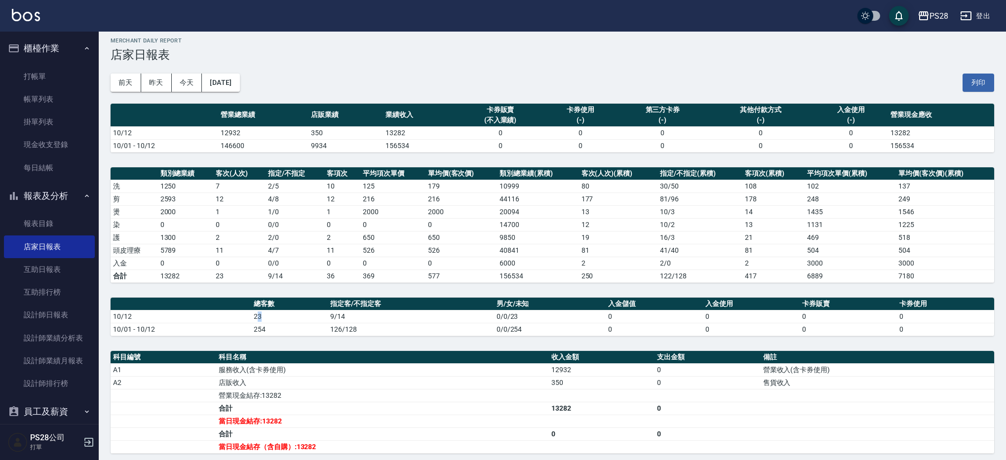
drag, startPoint x: 255, startPoint y: 315, endPoint x: 312, endPoint y: 314, distance: 57.7
click at [309, 314] on td "23" at bounding box center [289, 316] width 76 height 13
drag, startPoint x: 348, startPoint y: 315, endPoint x: 336, endPoint y: 312, distance: 12.2
click at [339, 314] on td "9/14" at bounding box center [411, 316] width 166 height 13
click at [320, 143] on td "9934" at bounding box center [345, 145] width 75 height 13
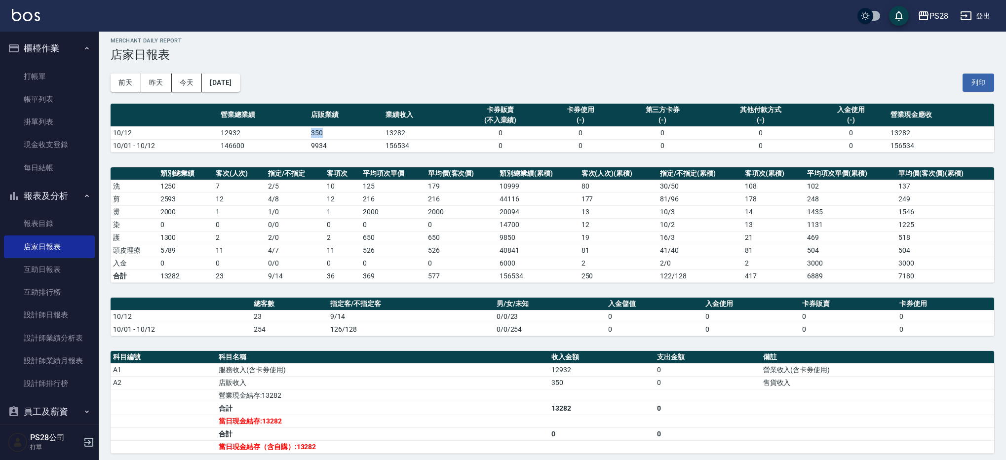
drag, startPoint x: 298, startPoint y: 128, endPoint x: 332, endPoint y: 129, distance: 34.1
click at [332, 129] on tr "10/12 12932 350 13282 0 0 0 0 0 13282" at bounding box center [552, 132] width 883 height 13
drag, startPoint x: 327, startPoint y: 127, endPoint x: 254, endPoint y: 198, distance: 102.3
click at [306, 127] on tr "10/12 12932 350 13282 0 0 0 0 0 13282" at bounding box center [552, 132] width 883 height 13
click at [175, 250] on td "5789" at bounding box center [185, 250] width 55 height 13
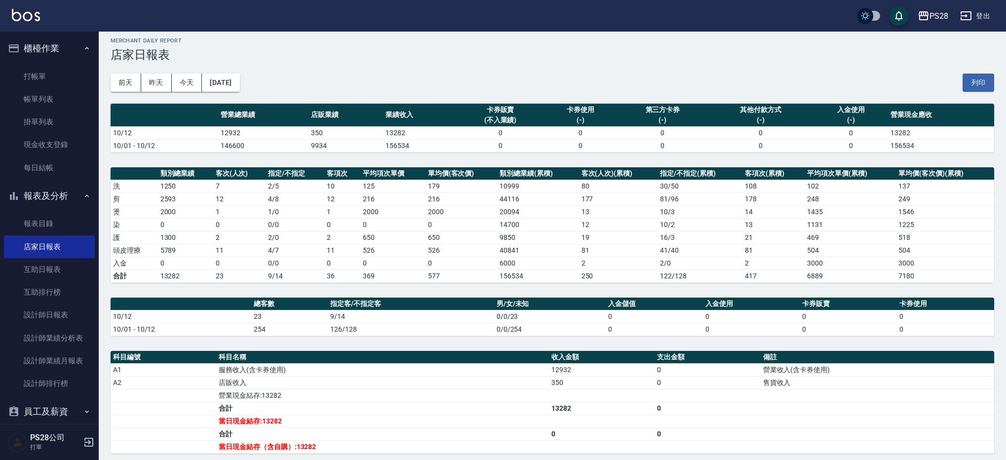
drag, startPoint x: 175, startPoint y: 249, endPoint x: 233, endPoint y: 252, distance: 58.3
click at [233, 253] on tr "頭皮理療 5789 11 4 / 7 11 526 526 40841 81 41 / 40 81 504 504" at bounding box center [552, 250] width 883 height 13
click at [233, 253] on td "11" at bounding box center [239, 250] width 52 height 13
drag, startPoint x: 235, startPoint y: 251, endPoint x: 176, endPoint y: 245, distance: 59.6
click at [176, 245] on tr "頭皮理療 5789 11 4 / 7 11 526 526 40841 81 41 / 40 81 504 504" at bounding box center [552, 250] width 883 height 13
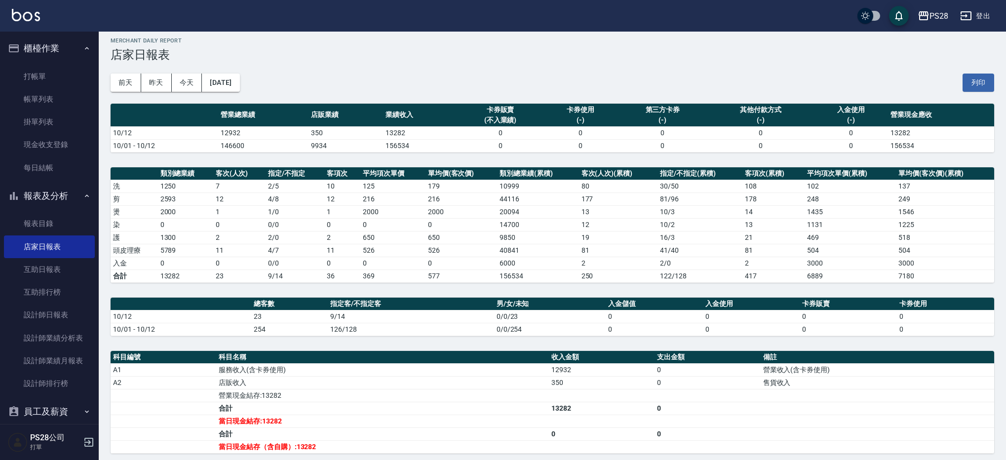
click at [181, 266] on td "0" at bounding box center [185, 263] width 55 height 13
drag, startPoint x: 181, startPoint y: 265, endPoint x: 229, endPoint y: 263, distance: 48.9
click at [229, 263] on tr "入金 0 0 0 / 0 0 0 0 6000 2 2 / 0 2 3000 3000" at bounding box center [552, 263] width 883 height 13
click at [235, 264] on td "0" at bounding box center [239, 263] width 52 height 13
drag, startPoint x: 235, startPoint y: 264, endPoint x: 197, endPoint y: 259, distance: 38.3
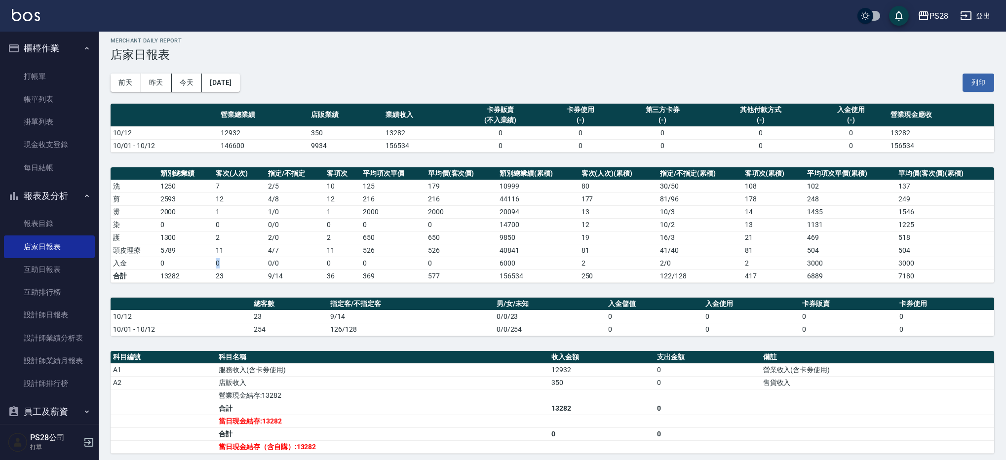
click at [211, 262] on tr "入金 0 0 0 / 0 0 0 0 6000 2 2 / 0 2 3000 3000" at bounding box center [552, 263] width 883 height 13
click at [987, 22] on button "登出" at bounding box center [975, 16] width 38 height 18
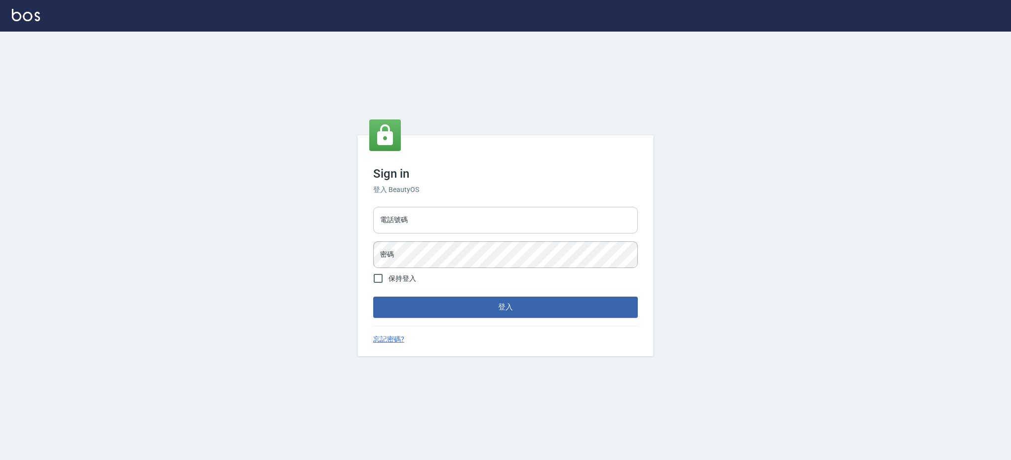
click at [419, 225] on input "電話號碼" at bounding box center [505, 220] width 265 height 27
type input "0426312798"
click at [373, 297] on button "登入" at bounding box center [505, 307] width 265 height 21
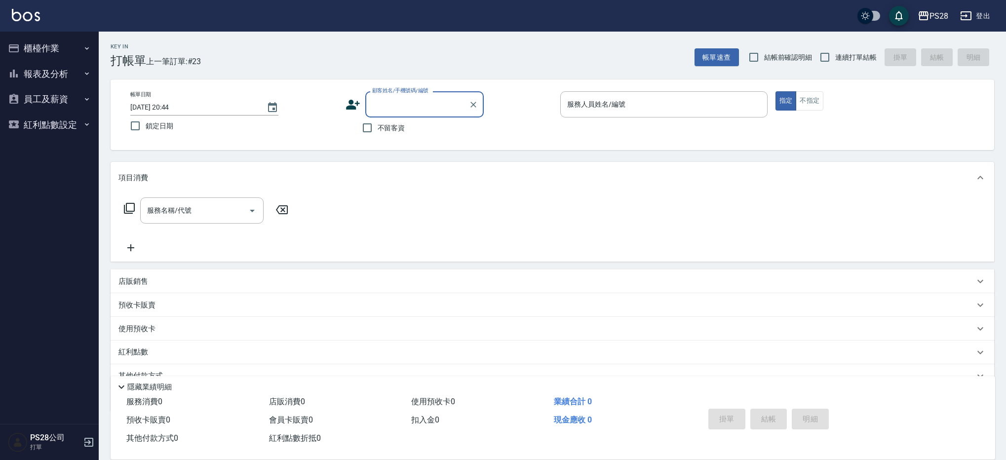
click at [75, 70] on button "報表及分析" at bounding box center [49, 74] width 91 height 26
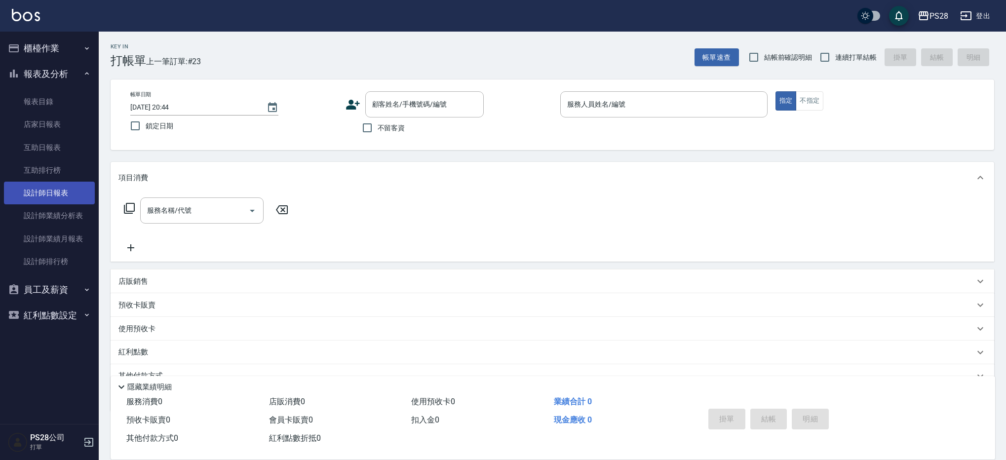
click at [76, 196] on link "設計師日報表" at bounding box center [49, 193] width 91 height 23
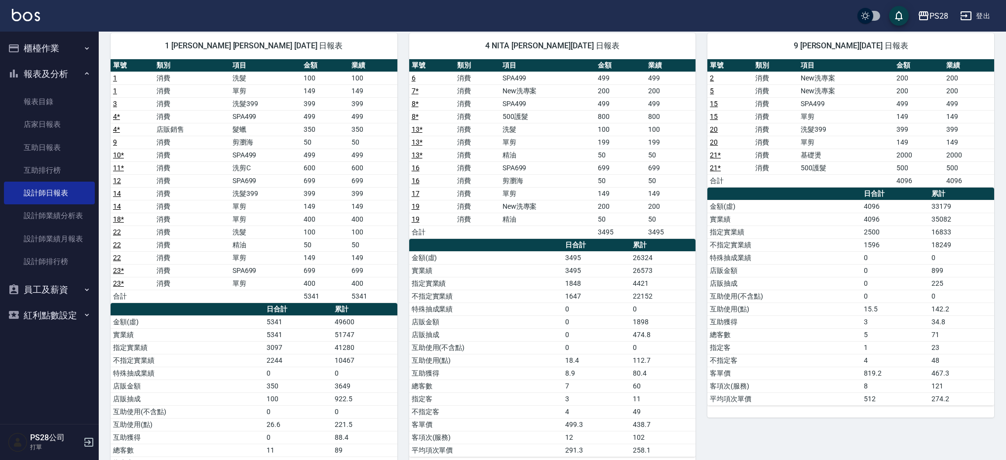
scroll to position [77, 0]
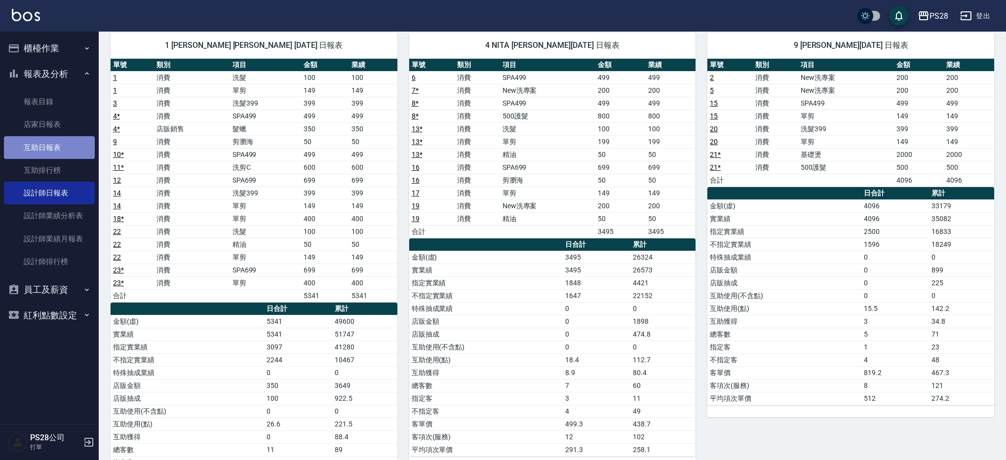
click at [54, 142] on link "互助日報表" at bounding box center [49, 147] width 91 height 23
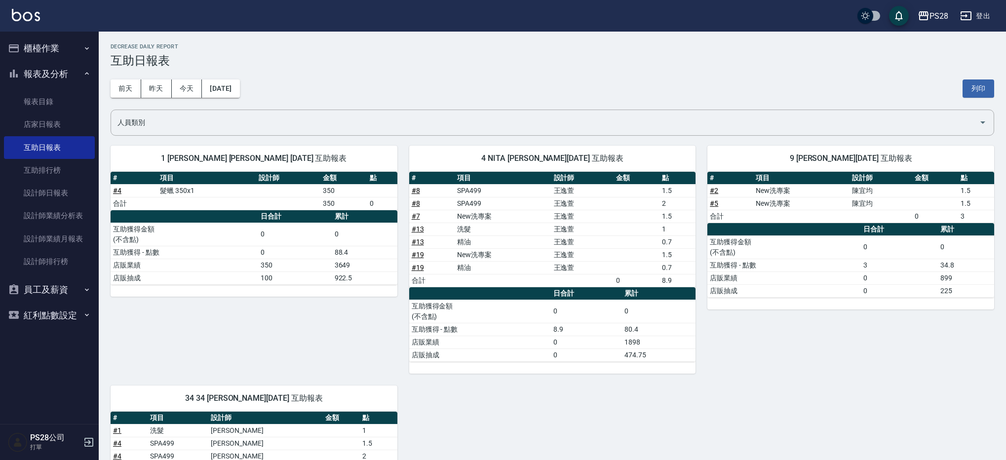
click at [999, 18] on div "PS28 登出" at bounding box center [503, 16] width 1006 height 32
click at [987, 19] on button "登出" at bounding box center [975, 16] width 38 height 18
